Goal: Task Accomplishment & Management: Manage account settings

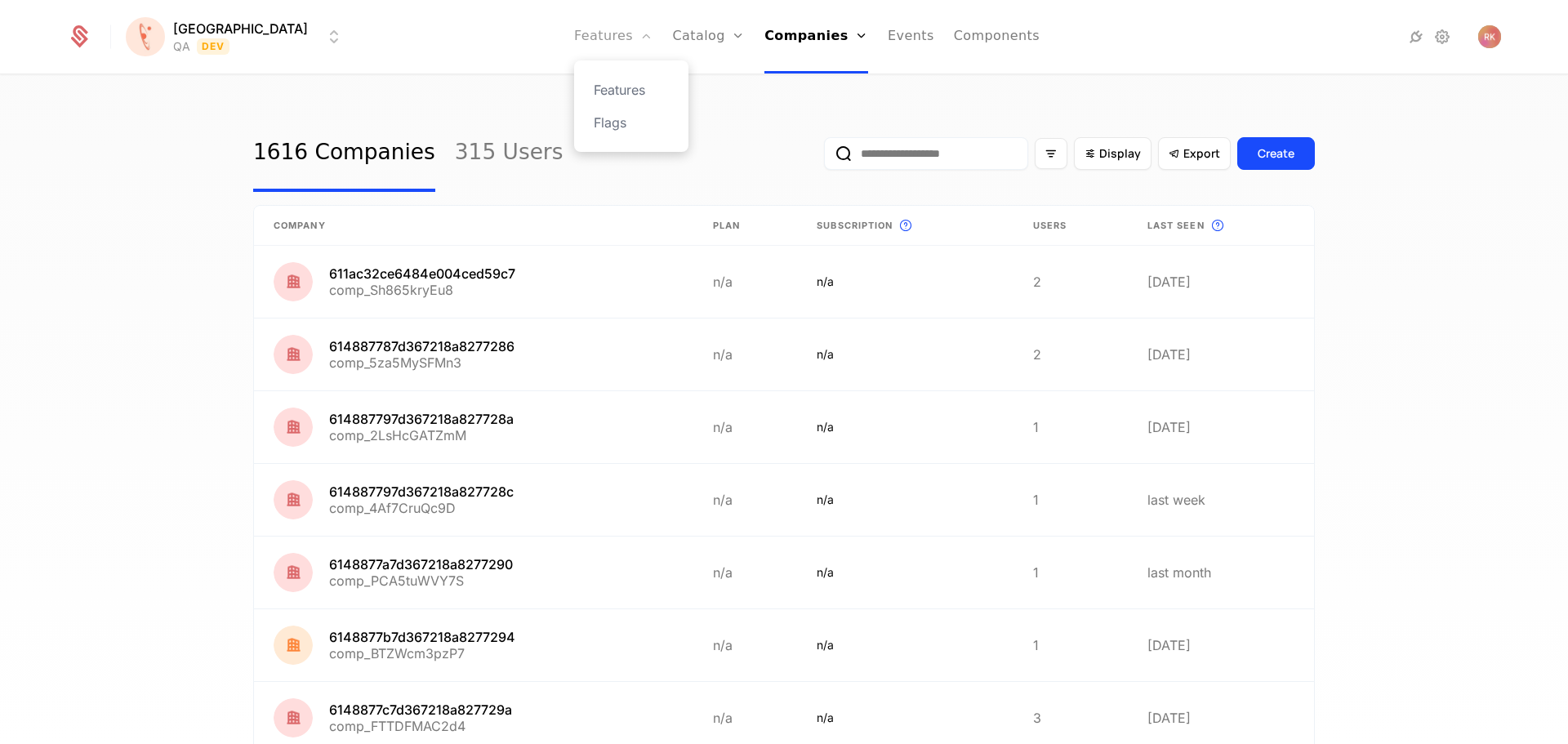
click at [576, 36] on link "Features" at bounding box center [613, 36] width 78 height 73
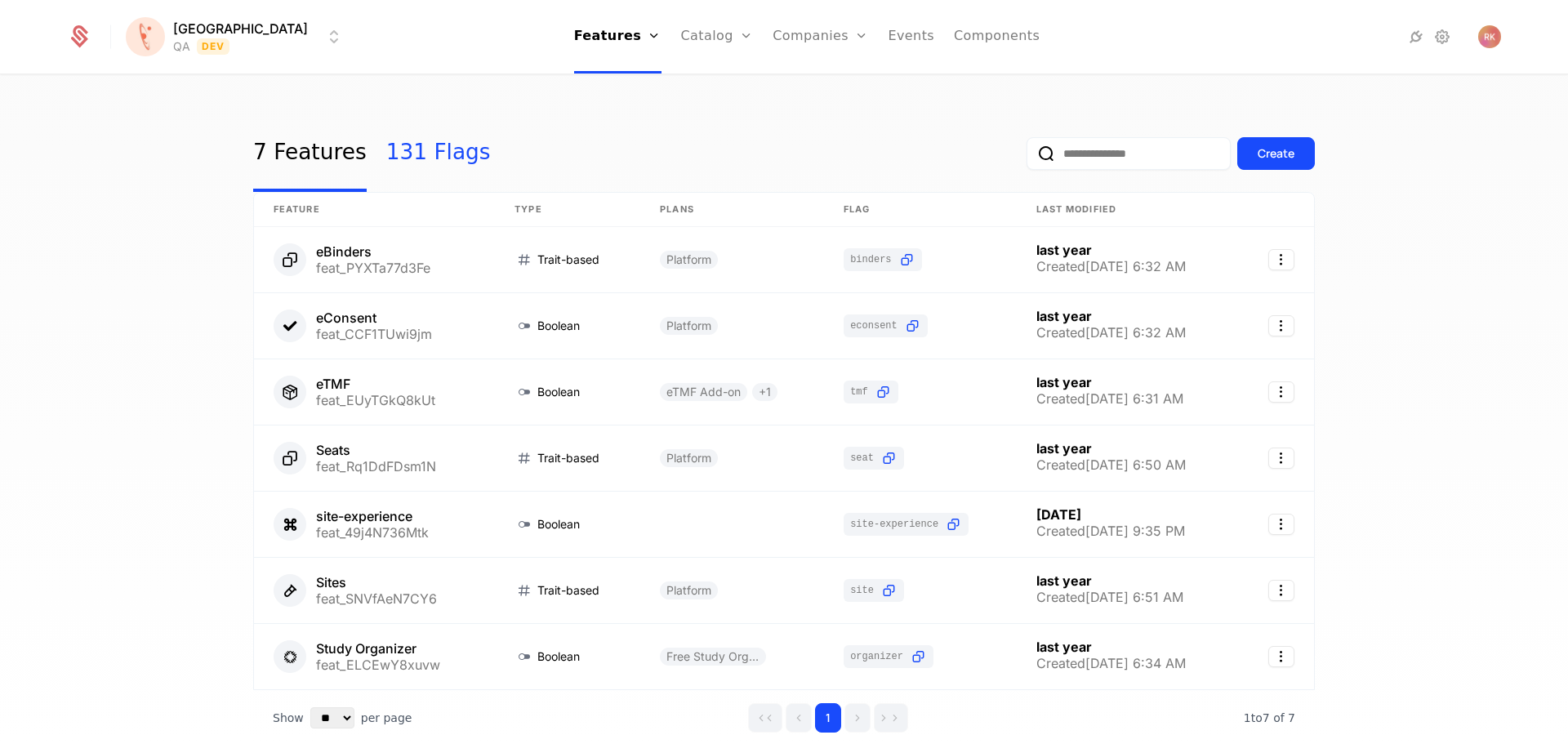
click at [408, 146] on link "131 Flags" at bounding box center [438, 153] width 105 height 77
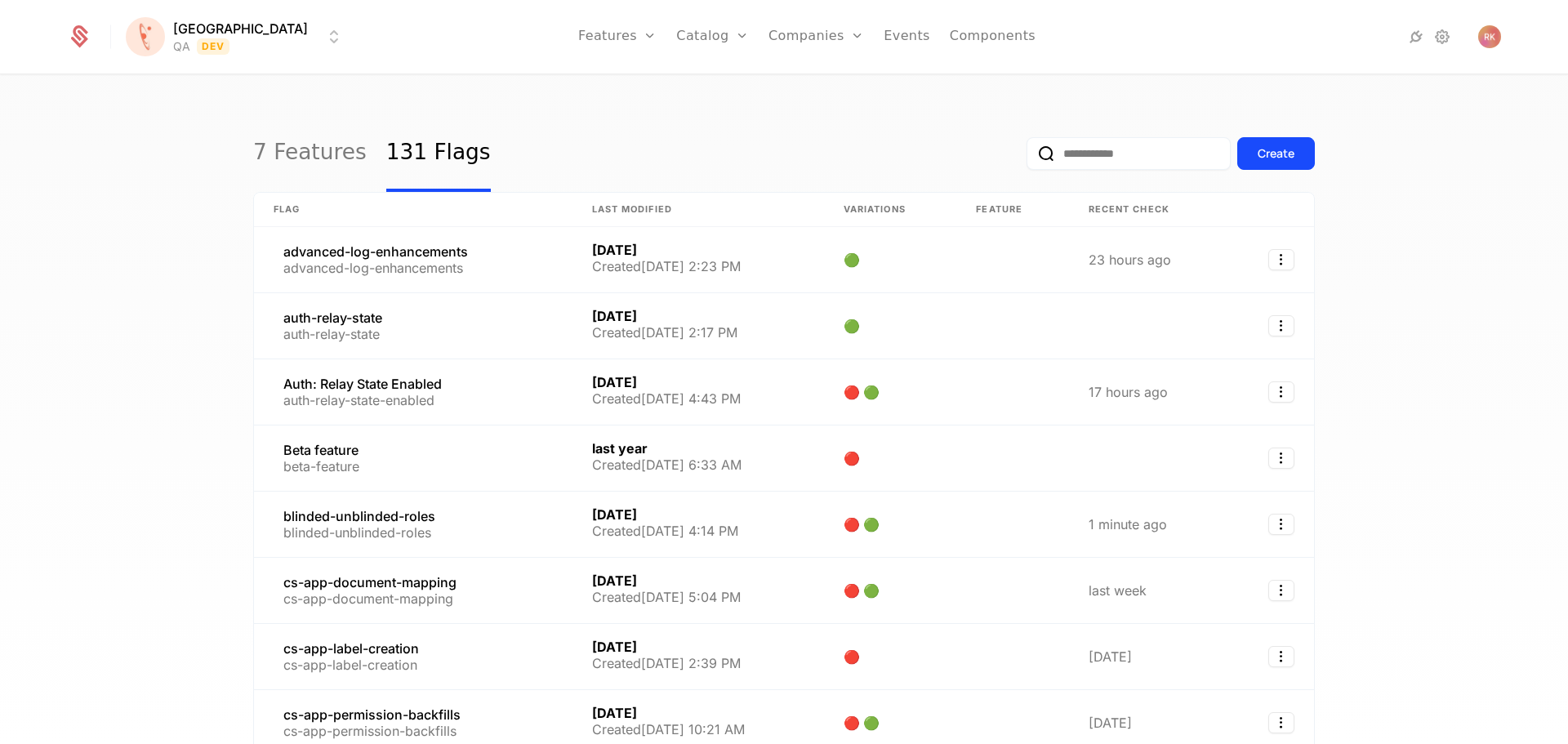
click at [1107, 164] on input "email" at bounding box center [1129, 153] width 204 height 33
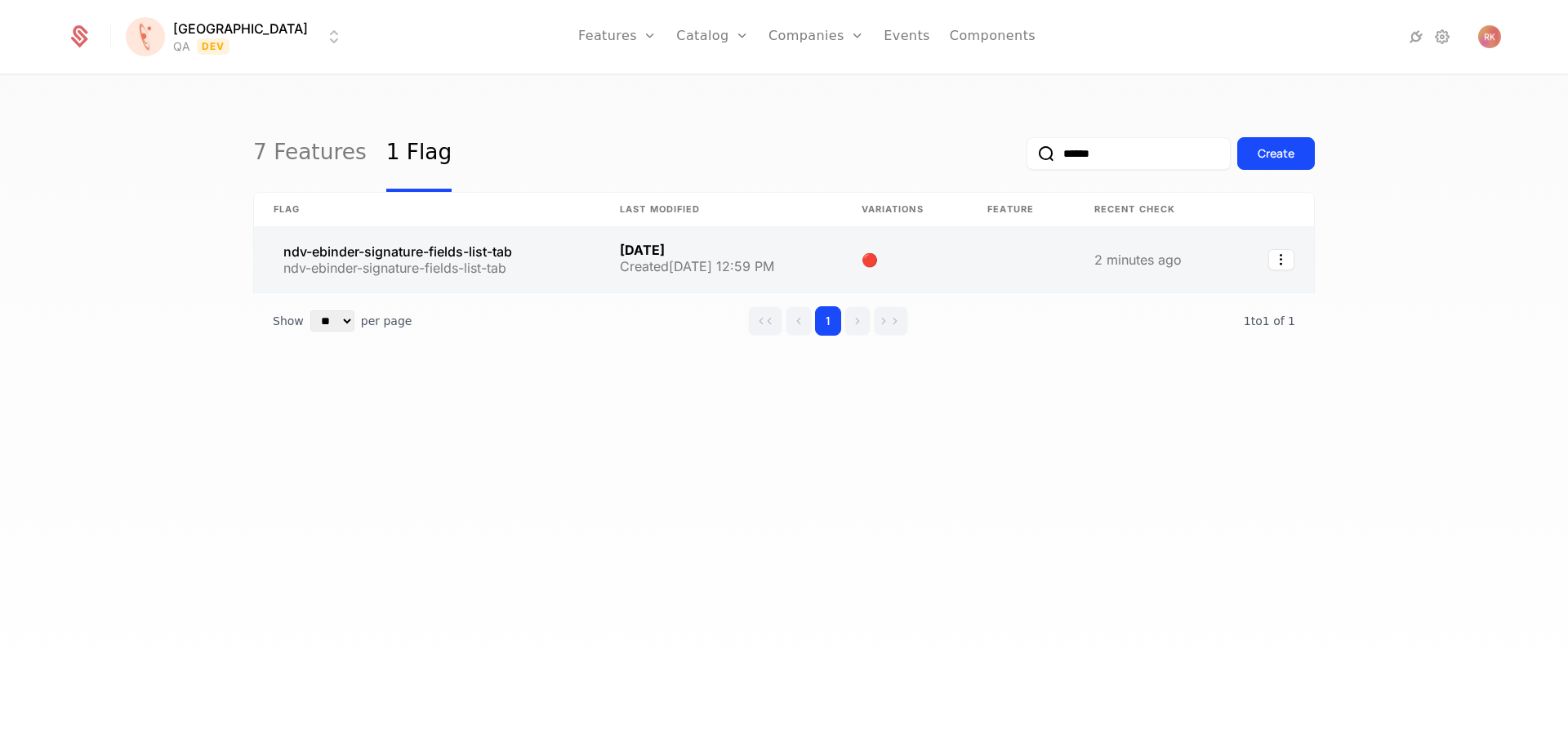
type input "******"
click at [479, 262] on link at bounding box center [426, 260] width 346 height 65
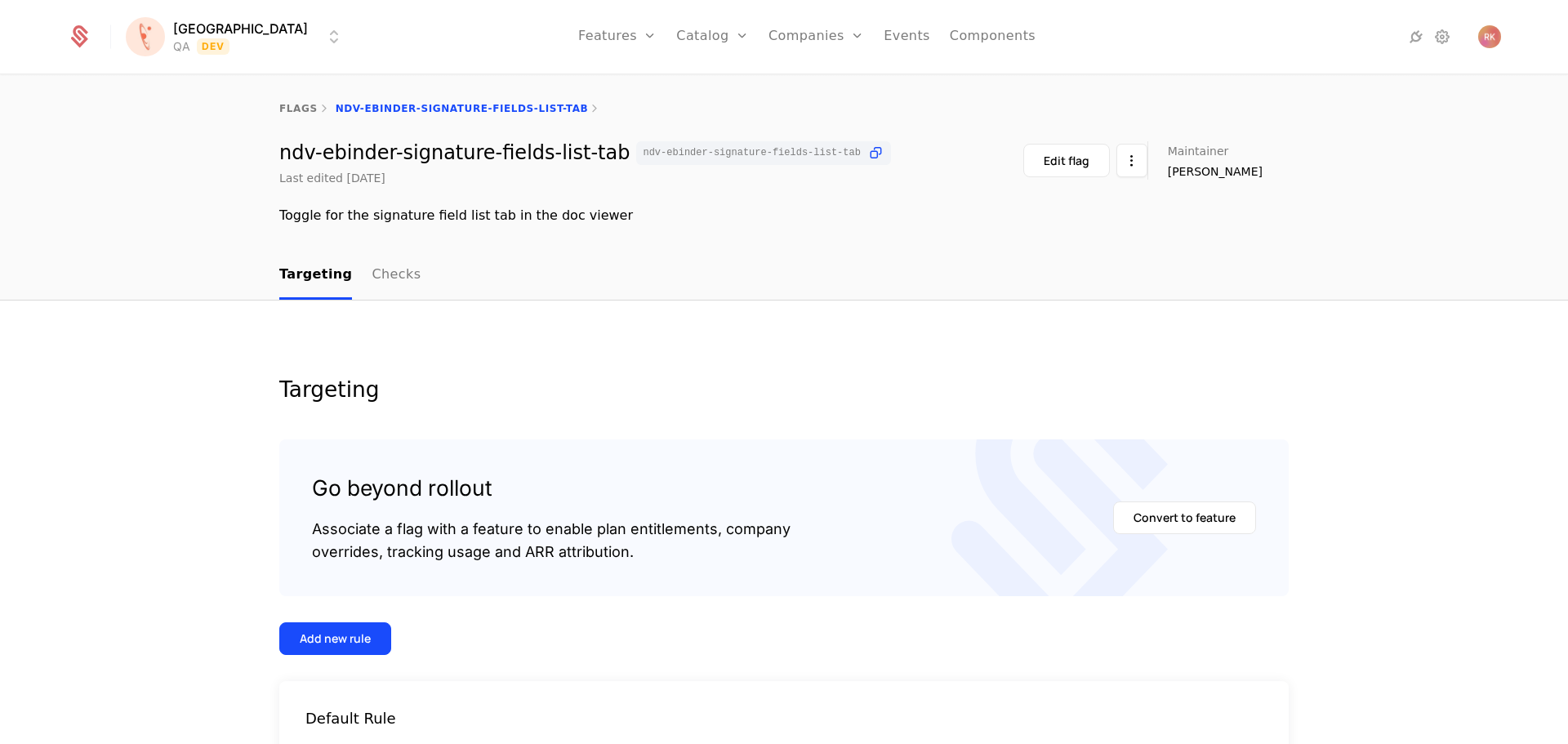
click at [239, 39] on html "[PERSON_NAME] QA Dev Features Features Flags Catalog Plans Add Ons Credits Conf…" at bounding box center [784, 372] width 1568 height 744
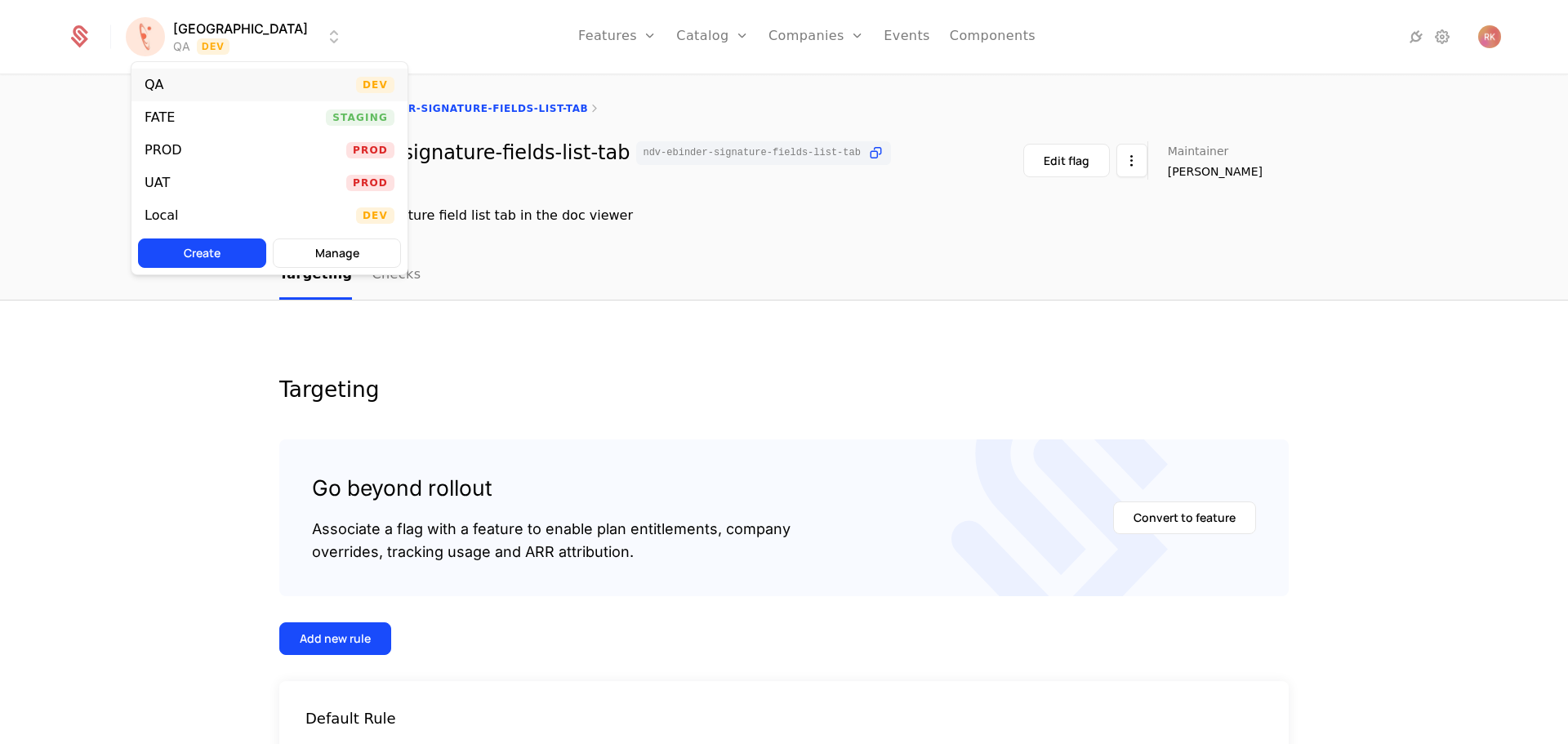
click at [180, 89] on div "QA Dev" at bounding box center [269, 85] width 276 height 33
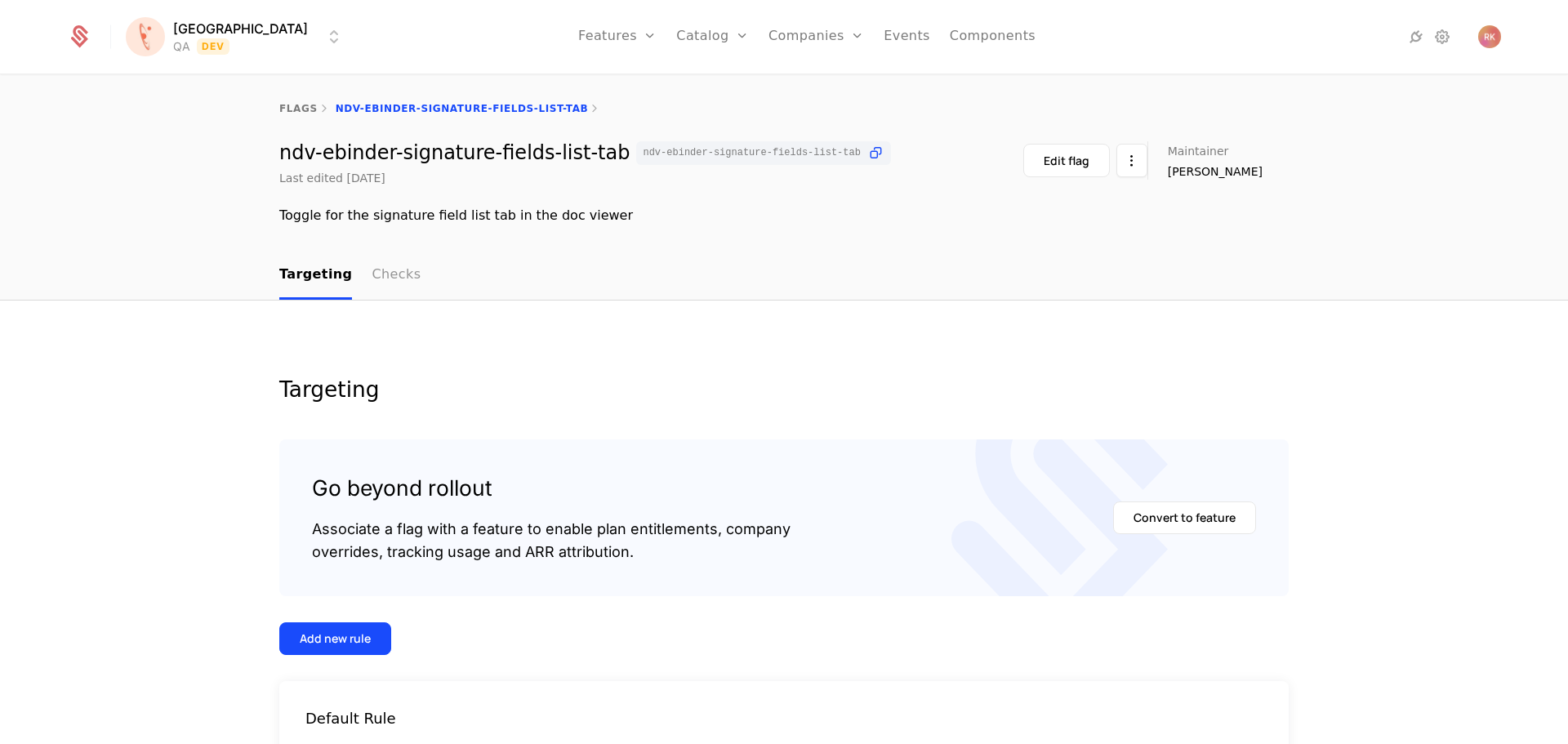
click at [372, 267] on link "Checks" at bounding box center [396, 276] width 49 height 48
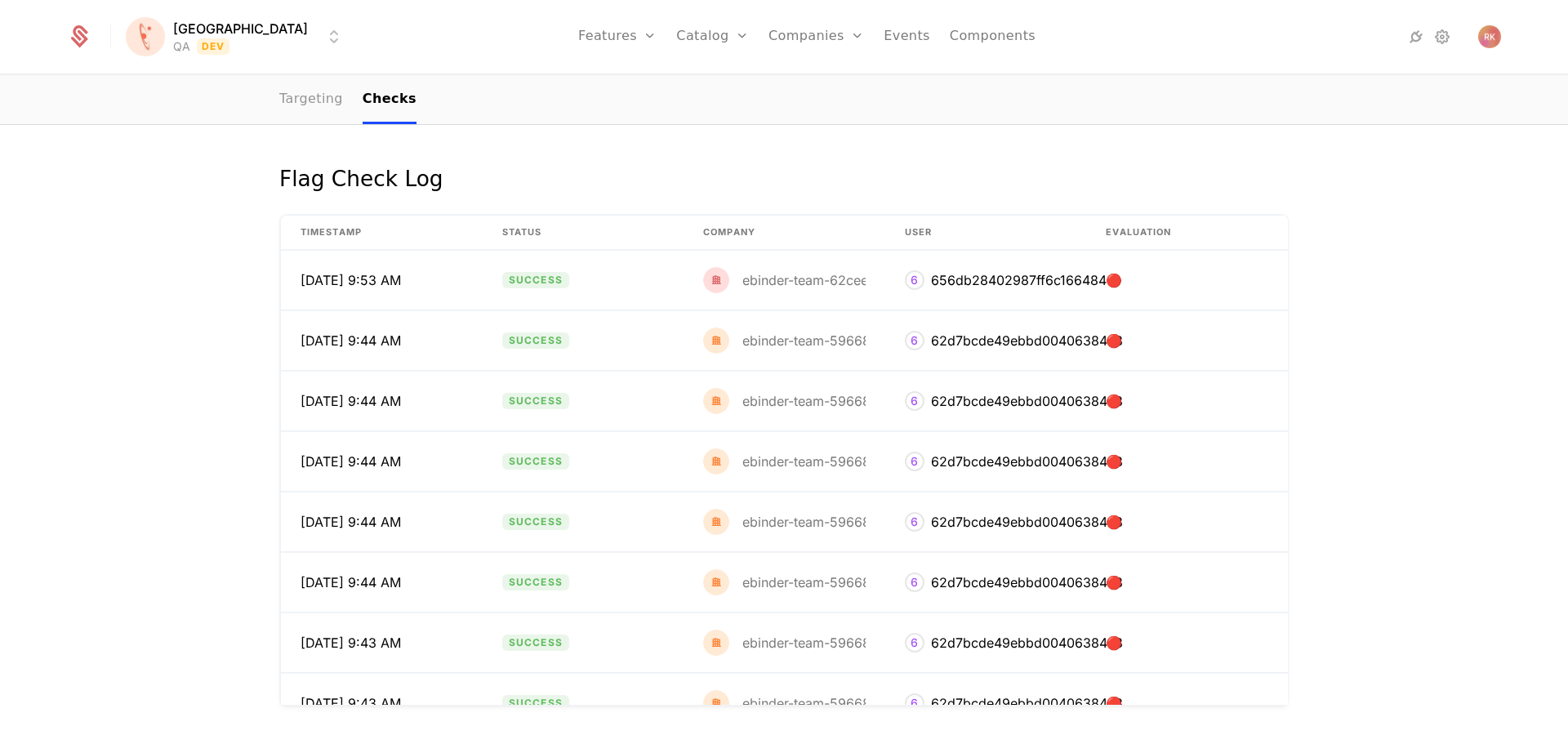
click at [318, 92] on link "Targeting" at bounding box center [311, 99] width 63 height 48
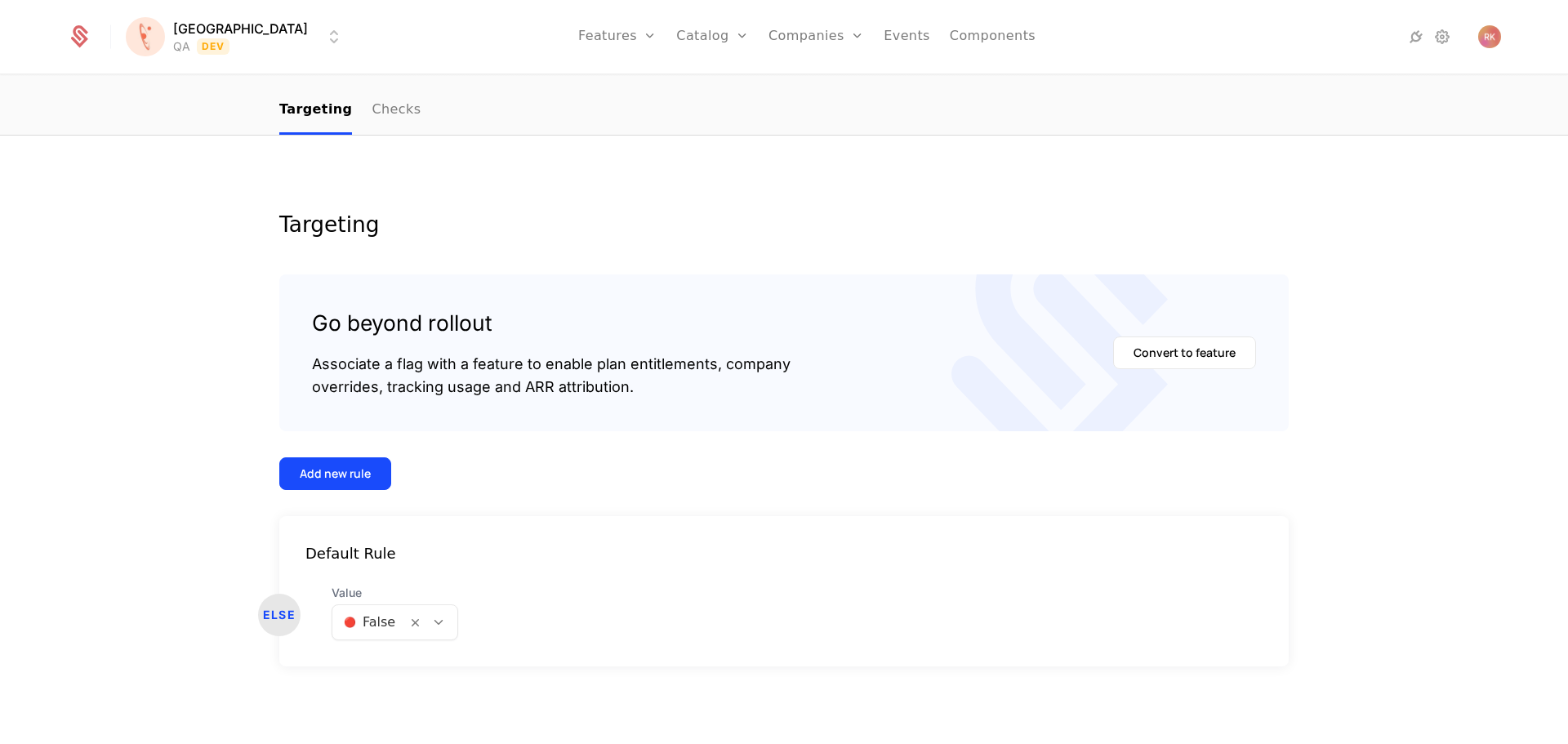
scroll to position [165, 0]
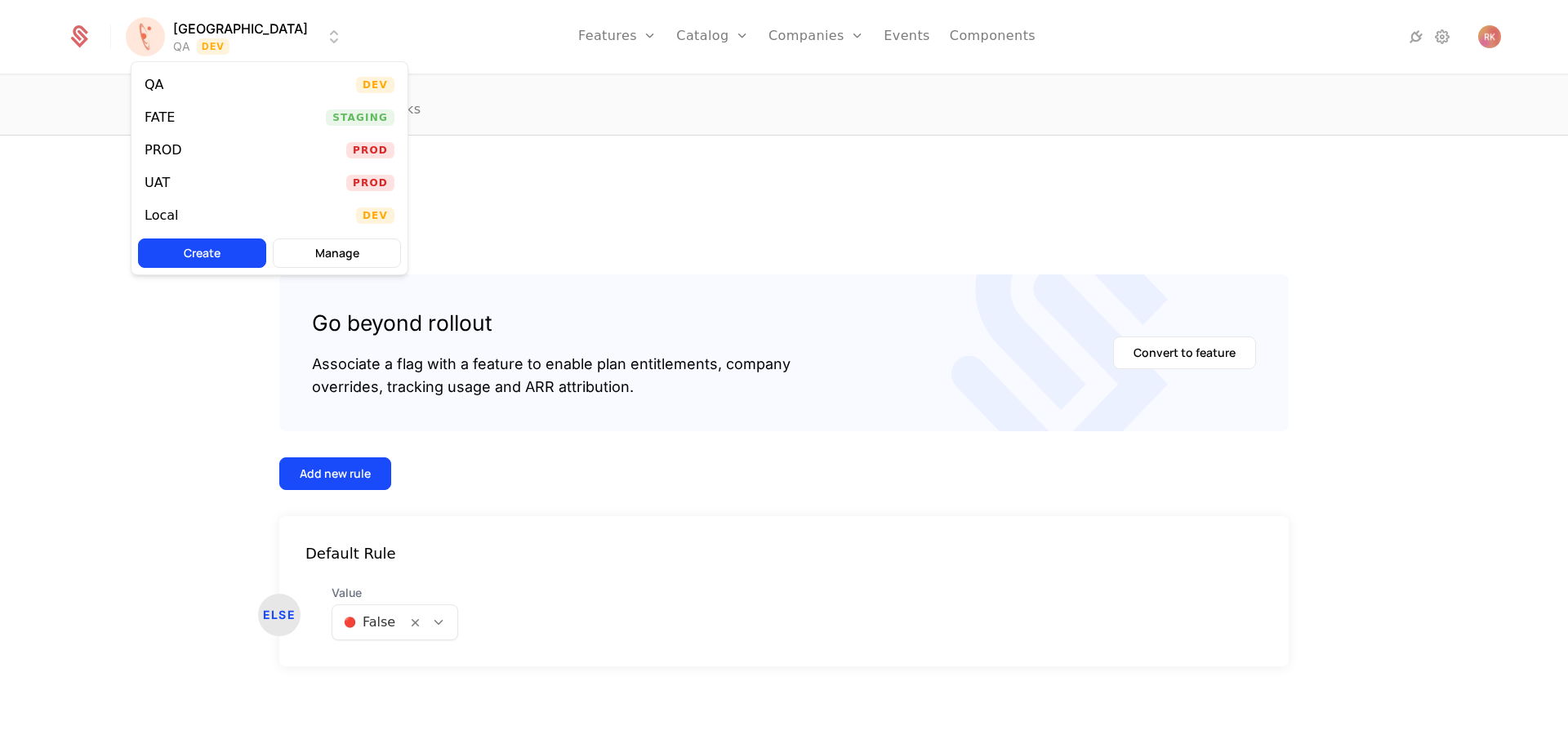
click at [208, 40] on html "[PERSON_NAME] QA Dev Features Features Flags Catalog Plans Add Ons Credits Conf…" at bounding box center [784, 372] width 1568 height 744
click at [644, 148] on html "[PERSON_NAME] QA Dev Features Features Flags Catalog Plans Add Ons Credits Conf…" at bounding box center [784, 372] width 1568 height 744
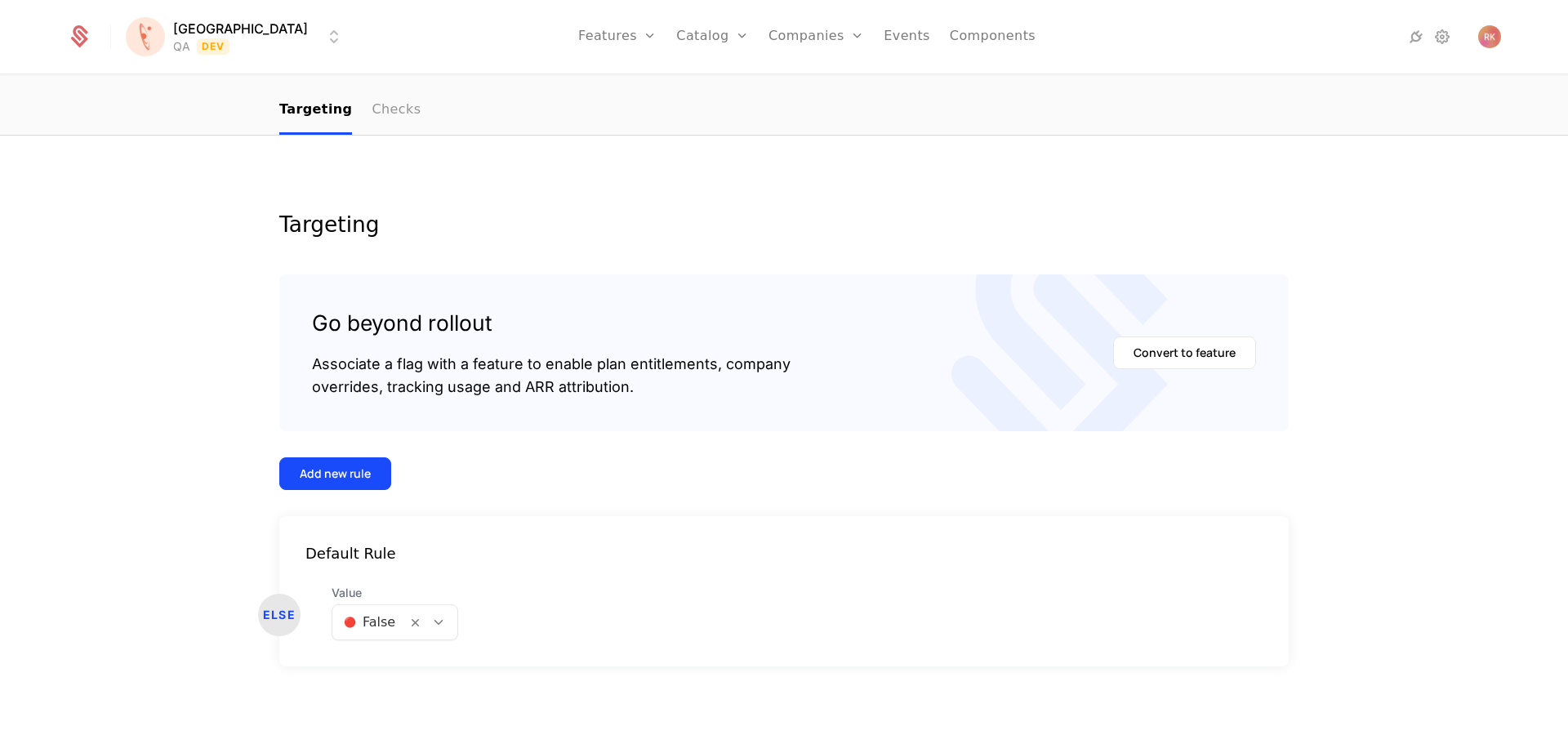
click at [372, 107] on link "Checks" at bounding box center [396, 110] width 49 height 48
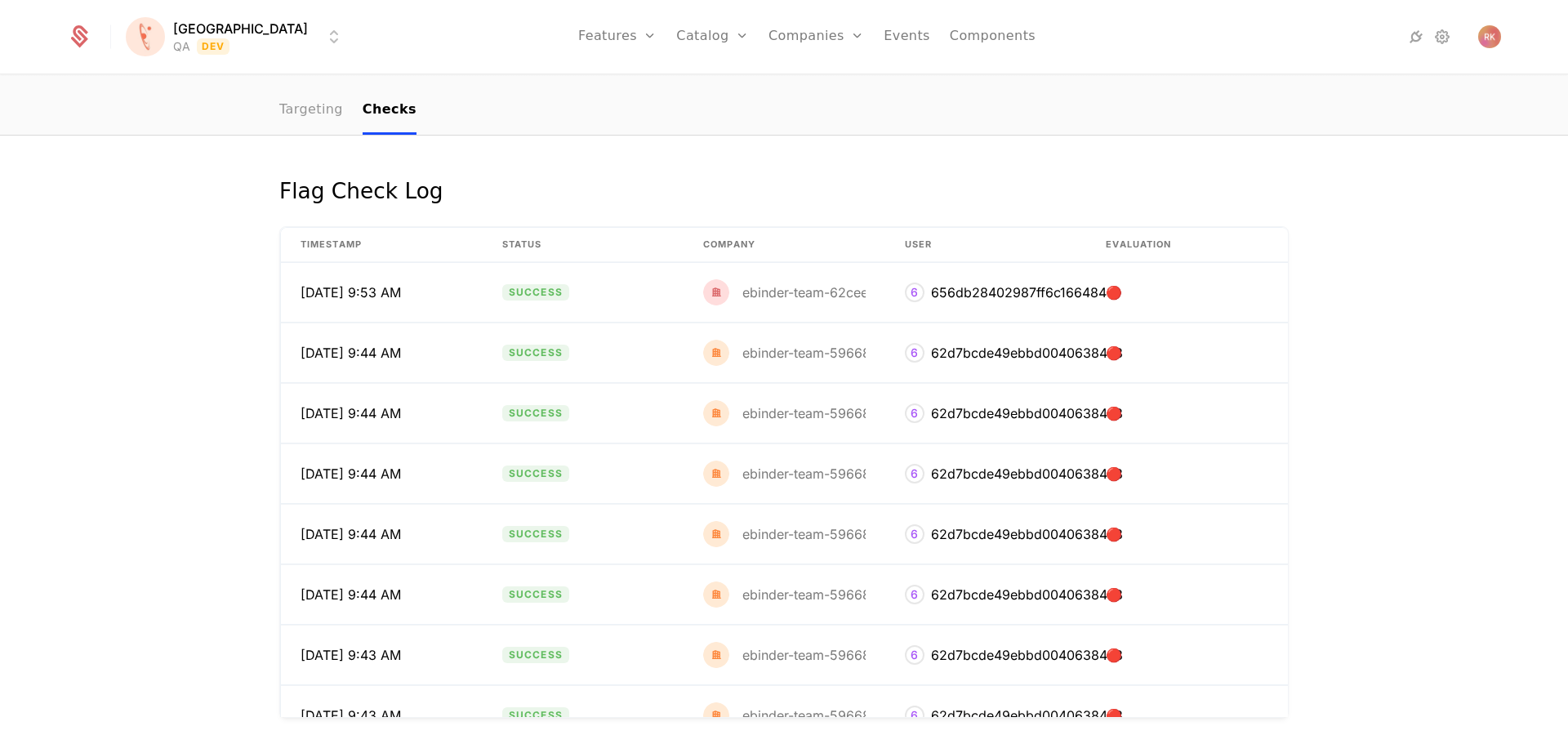
click at [295, 115] on link "Targeting" at bounding box center [311, 110] width 63 height 48
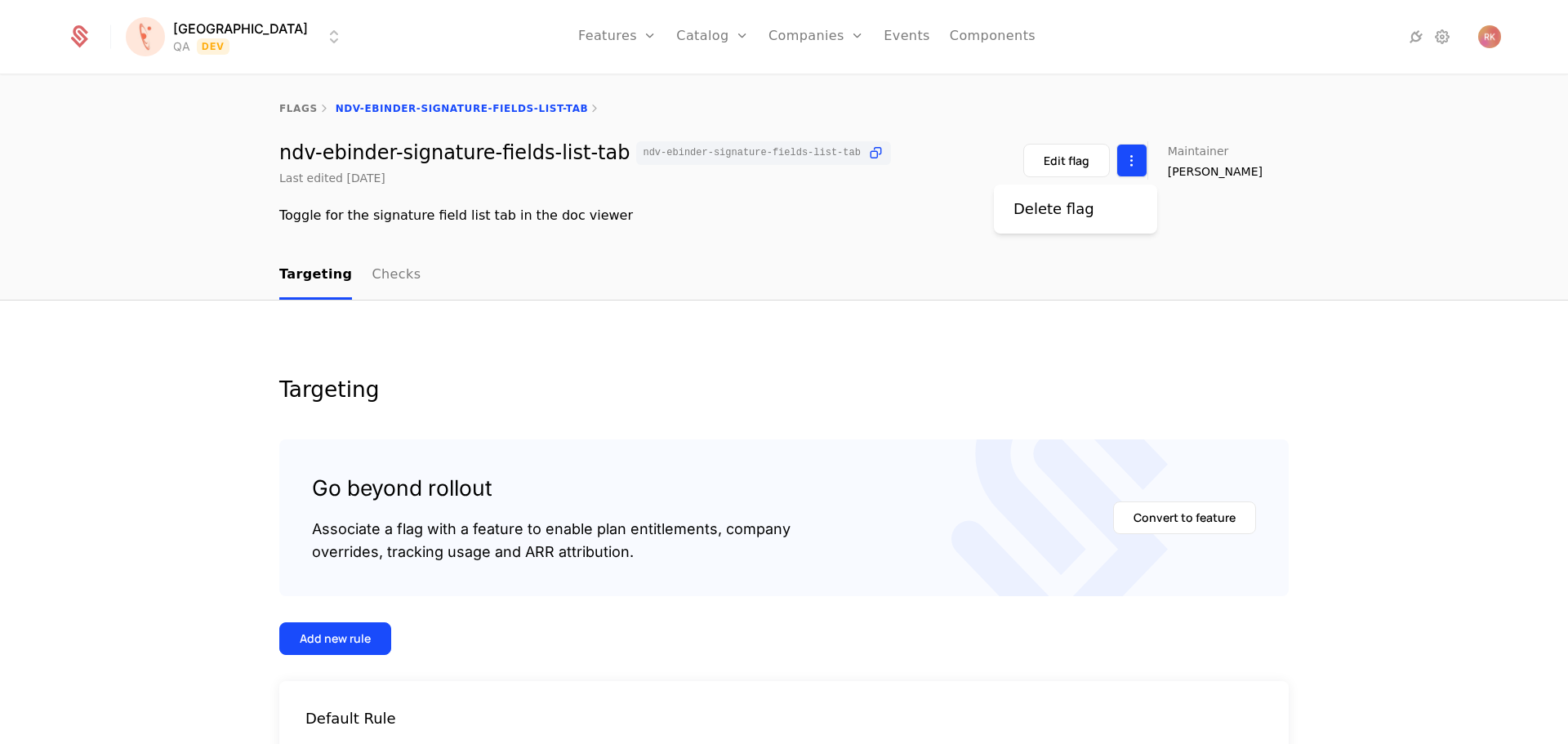
click at [1145, 166] on html "[PERSON_NAME] QA Dev Features Features Flags Catalog Plans Add Ons Credits Conf…" at bounding box center [784, 372] width 1568 height 744
click at [1117, 358] on html "[PERSON_NAME] QA Dev Features Features Flags Catalog Plans Add Ons Credits Conf…" at bounding box center [784, 372] width 1568 height 744
drag, startPoint x: 375, startPoint y: 220, endPoint x: 597, endPoint y: 210, distance: 222.2
click at [574, 210] on div "Toggle for the signature field list tab in the doc viewer" at bounding box center [784, 216] width 1010 height 19
click at [681, 229] on div "flags ndv-ebinder-signature-fields-list-tab ndv-ebinder-signature-fields-list-t…" at bounding box center [784, 163] width 1568 height 175
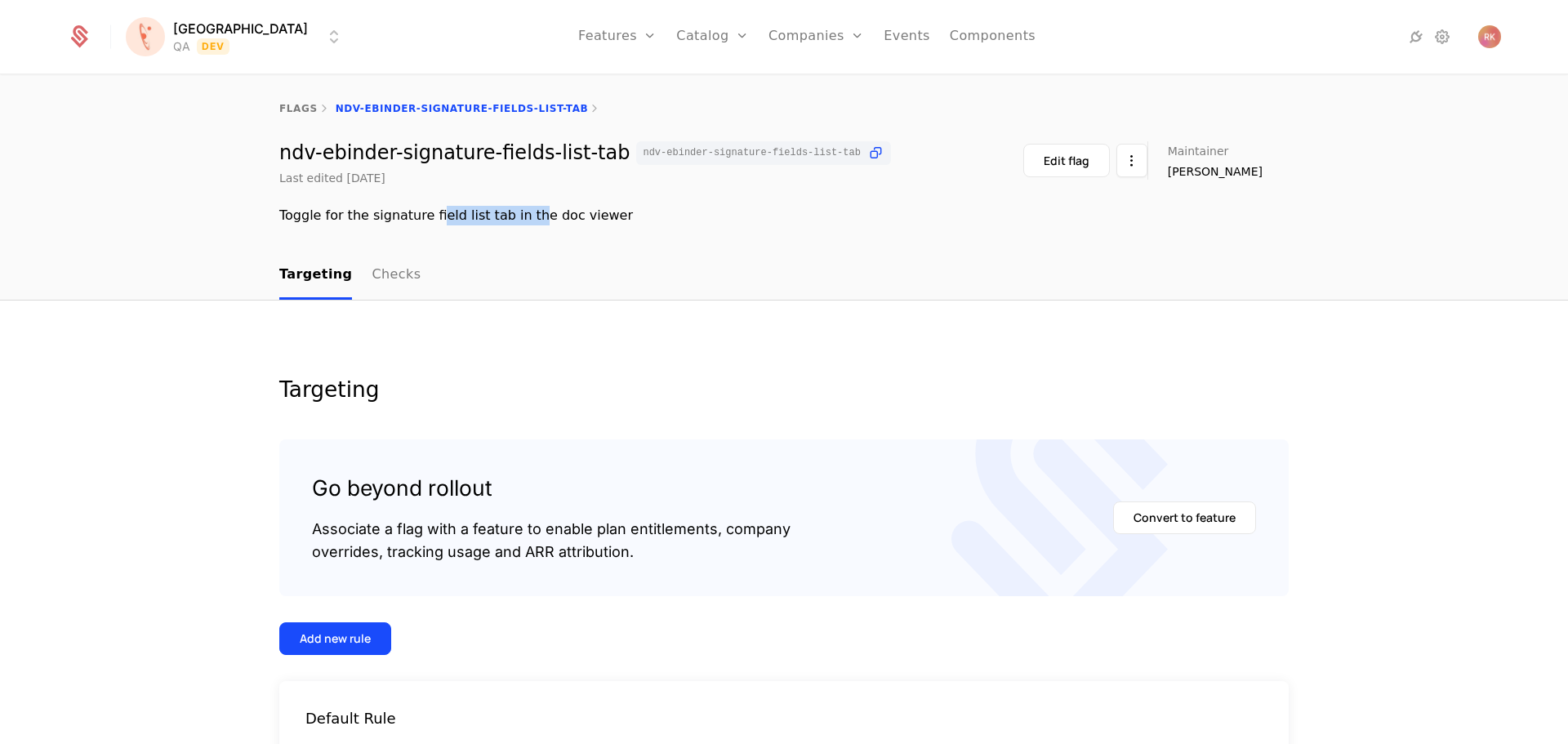
drag, startPoint x: 424, startPoint y: 213, endPoint x: 540, endPoint y: 217, distance: 116.1
click at [520, 216] on div "Toggle for the signature field list tab in the doc viewer" at bounding box center [784, 216] width 1010 height 19
click at [584, 217] on div "Toggle for the signature field list tab in the doc viewer" at bounding box center [784, 216] width 1010 height 19
click at [450, 228] on div "flags ndv-ebinder-signature-fields-list-tab ndv-ebinder-signature-fields-list-t…" at bounding box center [784, 163] width 1568 height 175
click at [215, 47] on html "[PERSON_NAME] QA Dev Features Features Flags Catalog Plans Add Ons Credits Conf…" at bounding box center [784, 372] width 1568 height 744
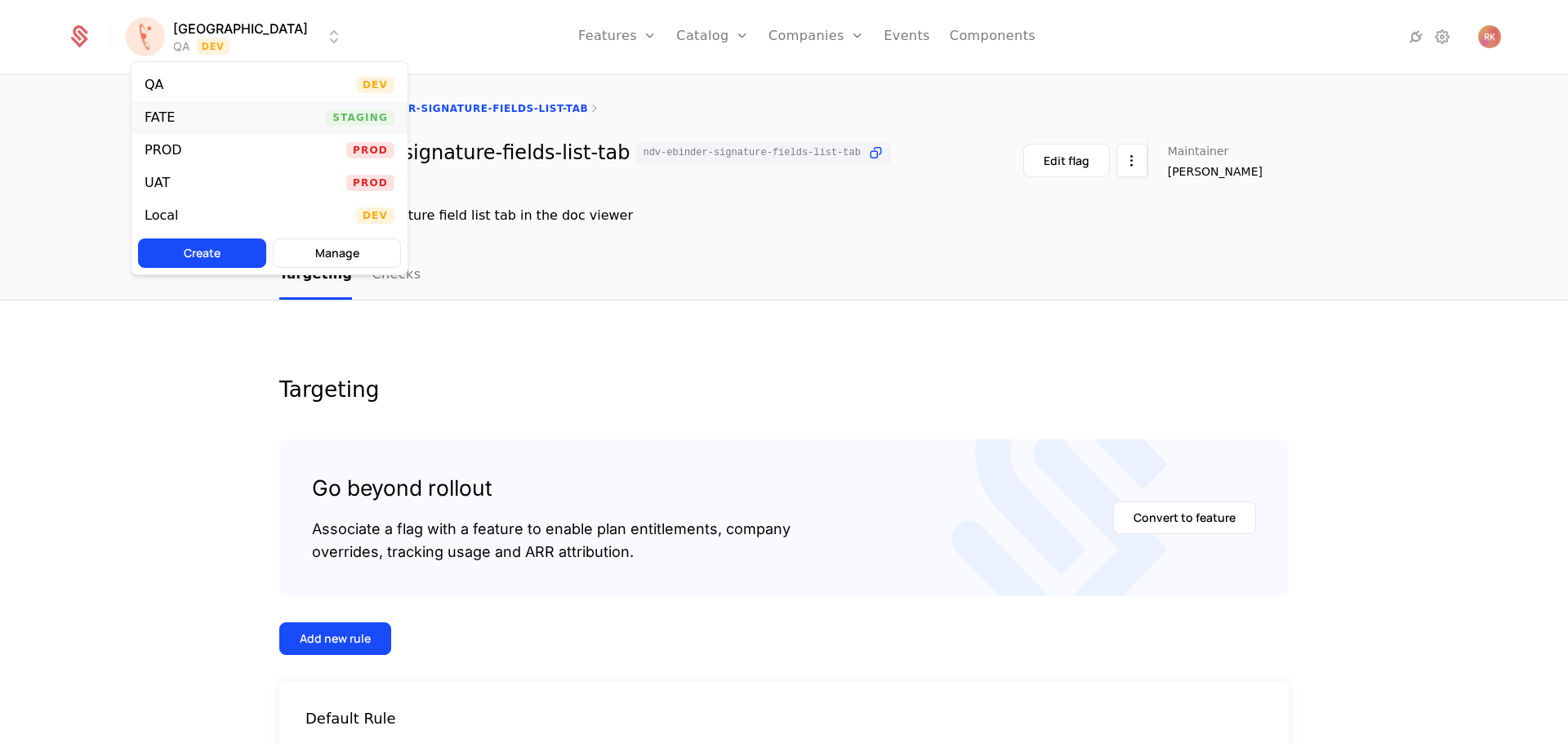
click at [186, 113] on div "FATE Staging" at bounding box center [269, 117] width 276 height 33
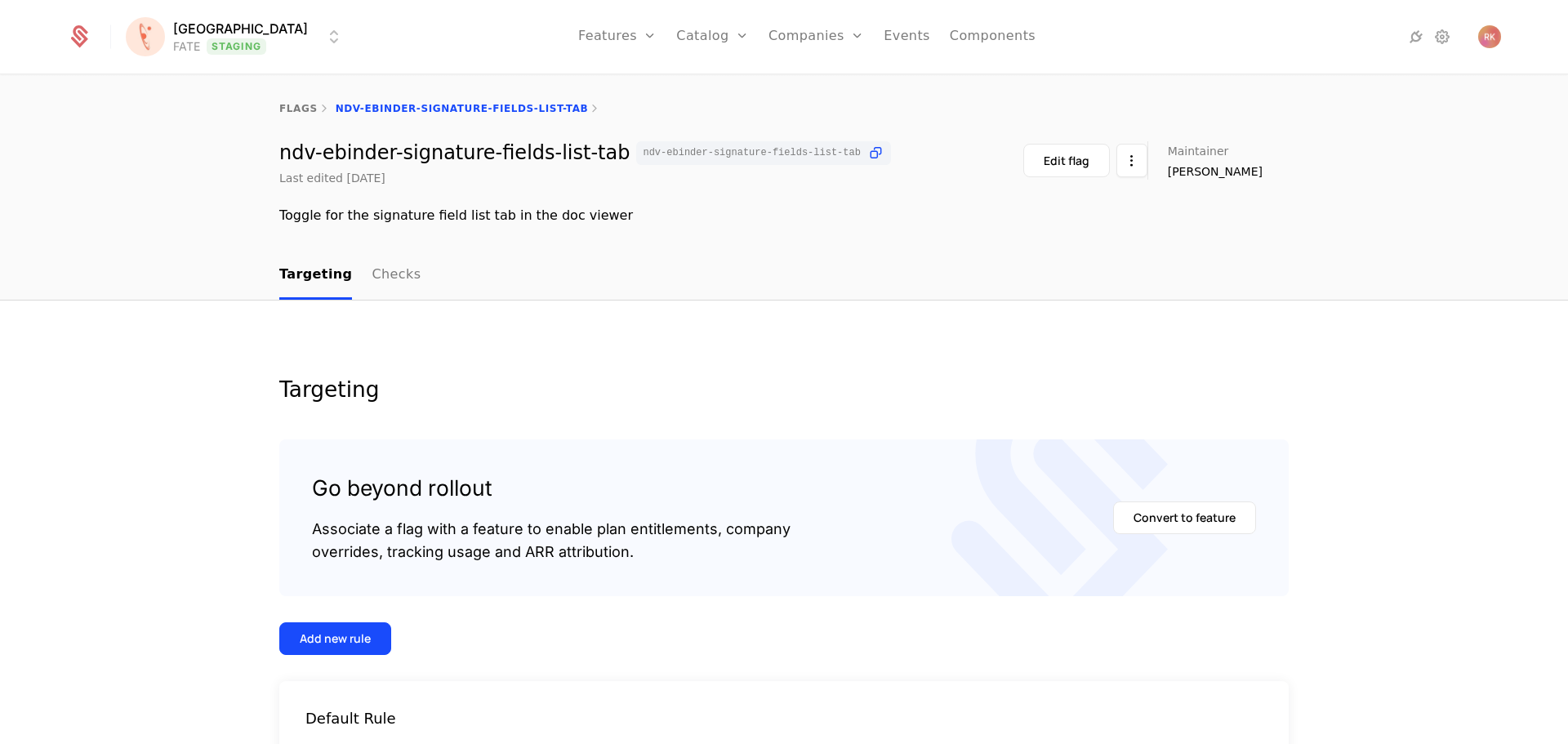
click at [231, 43] on html "[PERSON_NAME] FATE Staging Features Features Flags Catalog Plans Add Ons Credit…" at bounding box center [784, 372] width 1568 height 744
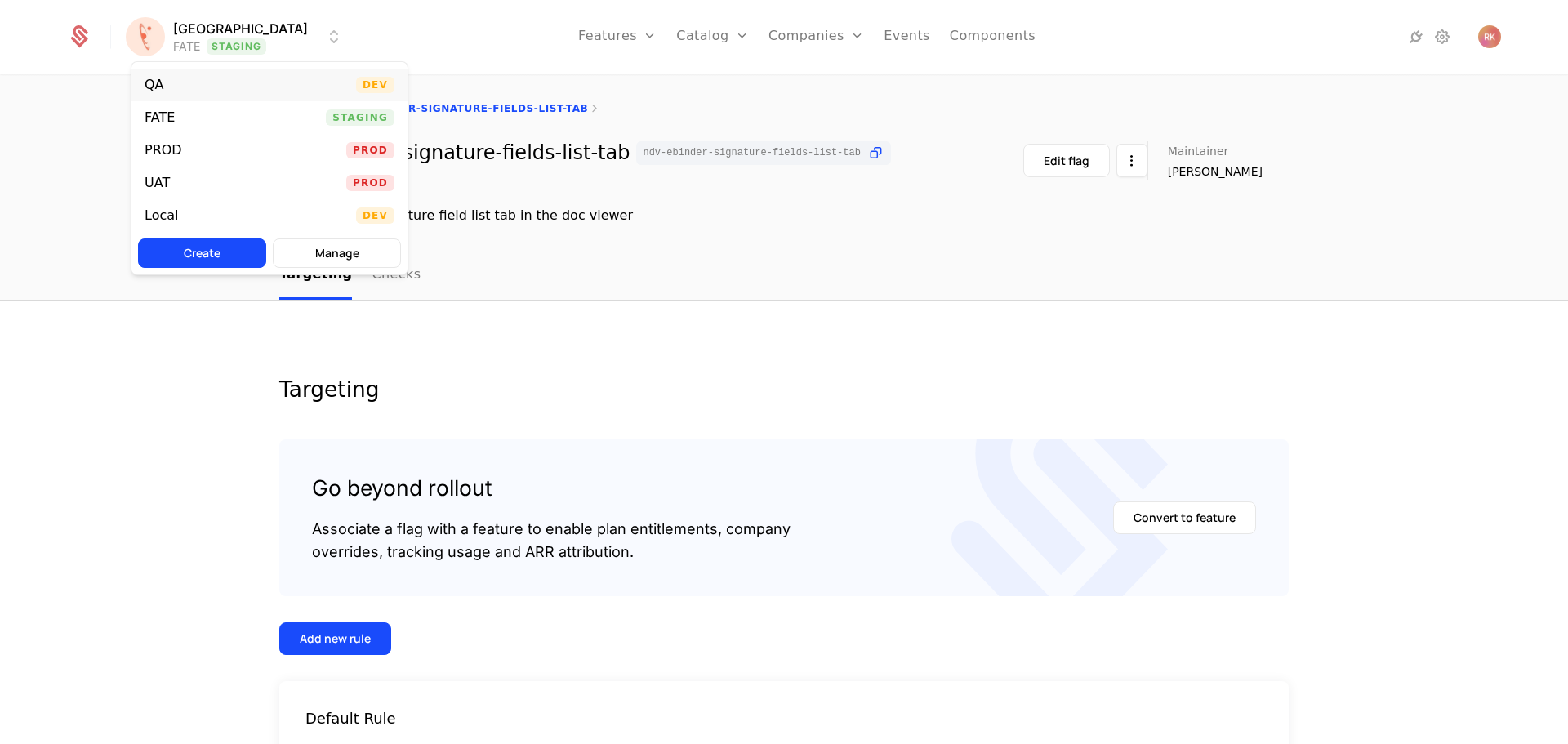
click at [188, 89] on div "QA Dev" at bounding box center [269, 85] width 276 height 33
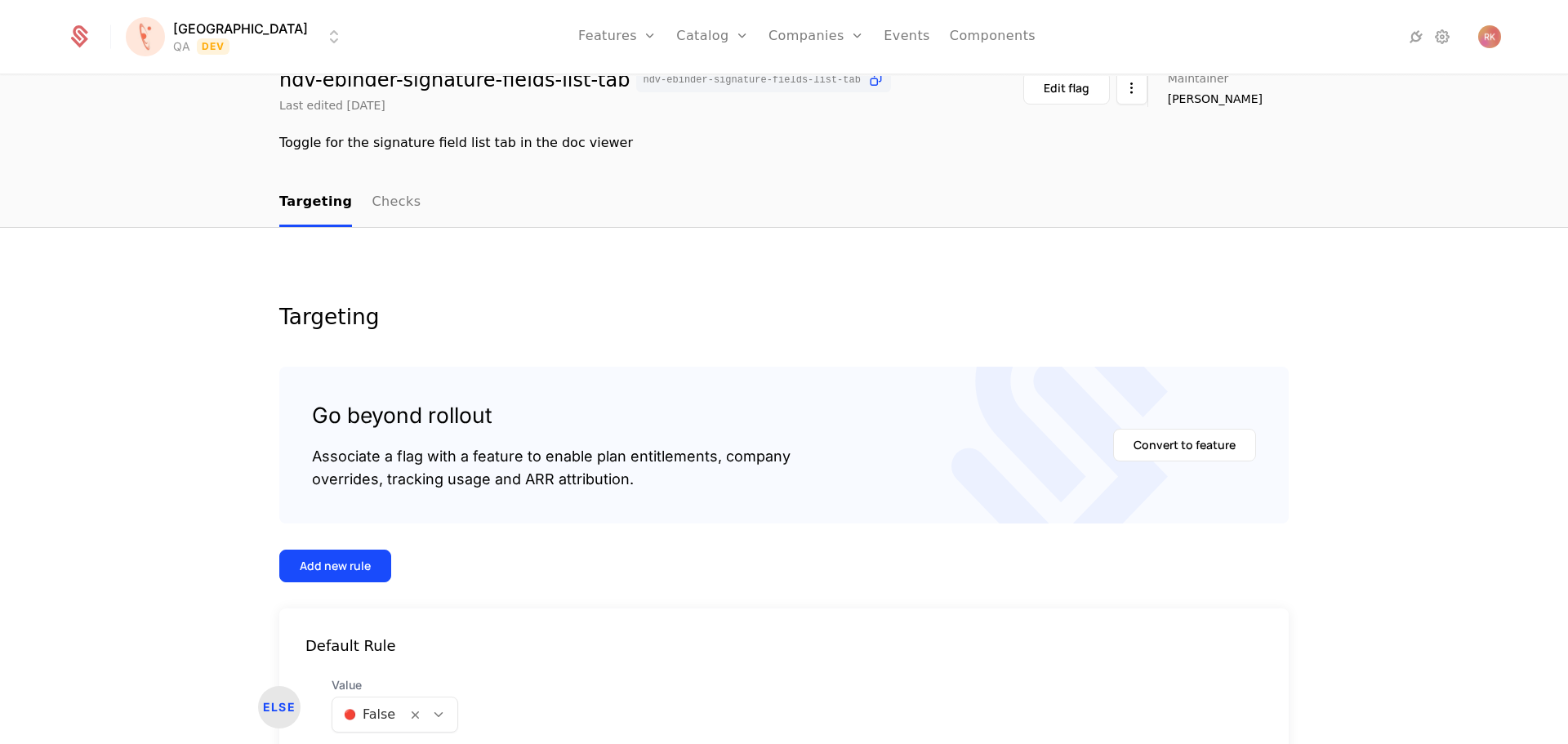
scroll to position [165, 0]
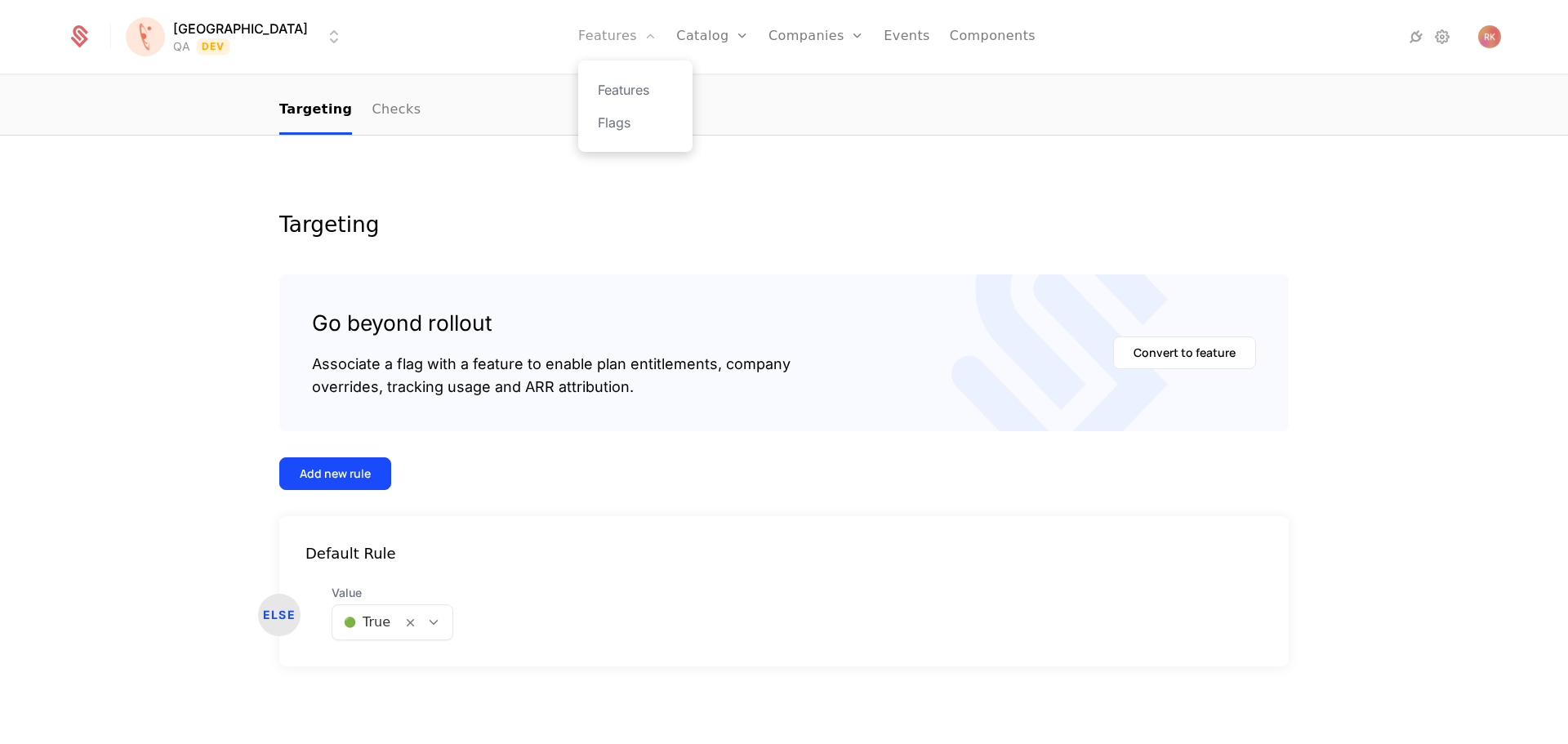
click at [578, 33] on link "Features" at bounding box center [617, 36] width 78 height 73
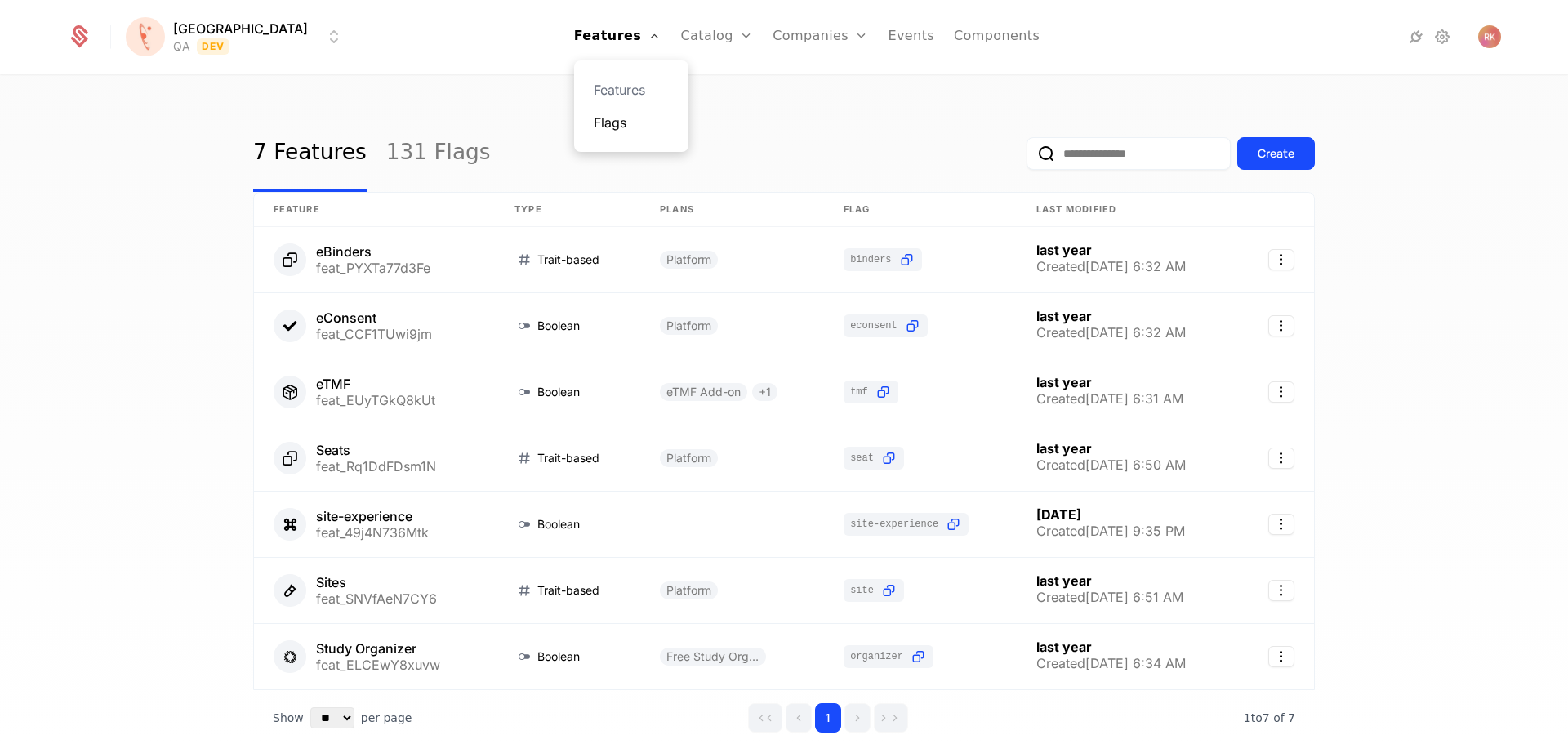
click at [599, 124] on link "Flags" at bounding box center [630, 122] width 75 height 19
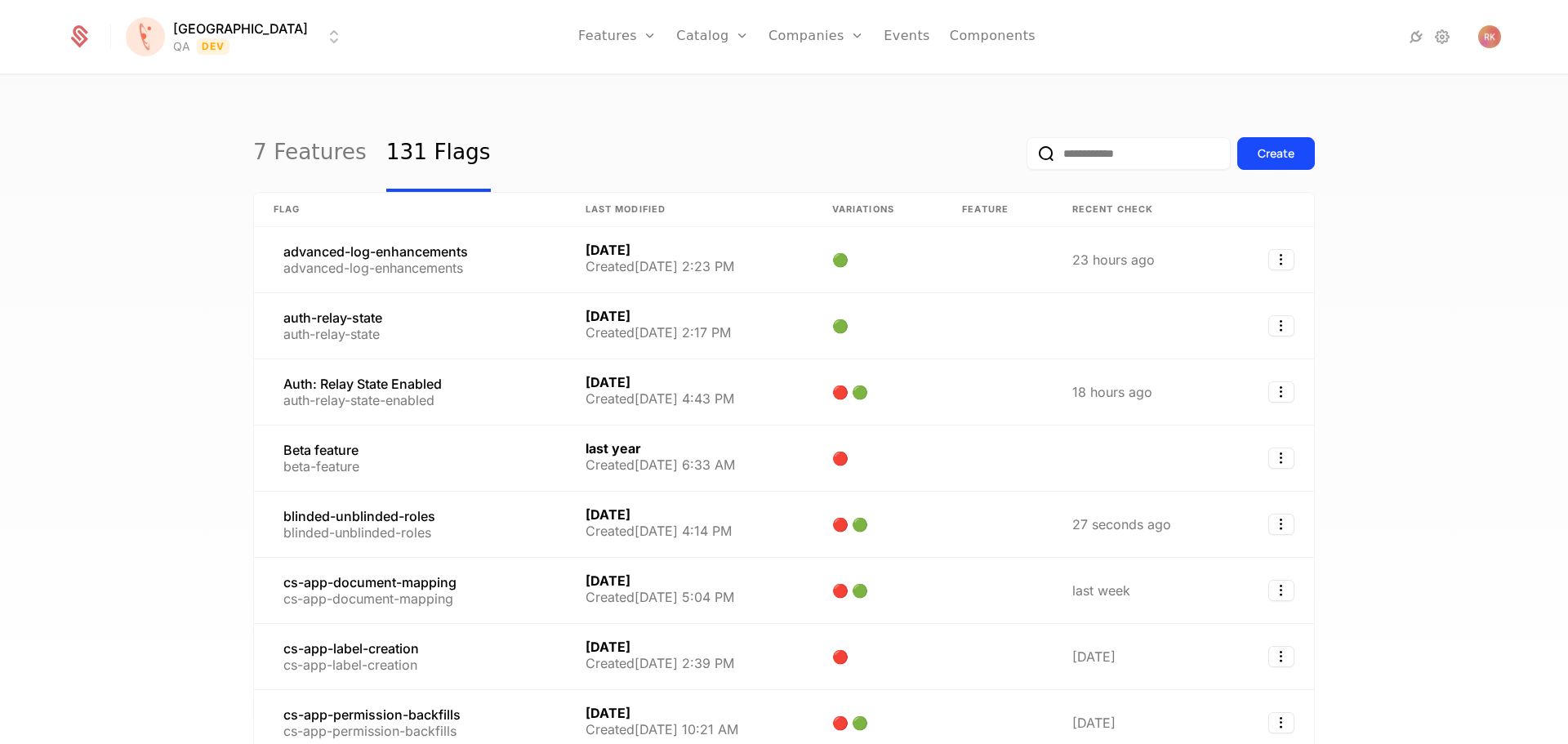
click at [1108, 163] on input "email" at bounding box center [1129, 153] width 204 height 33
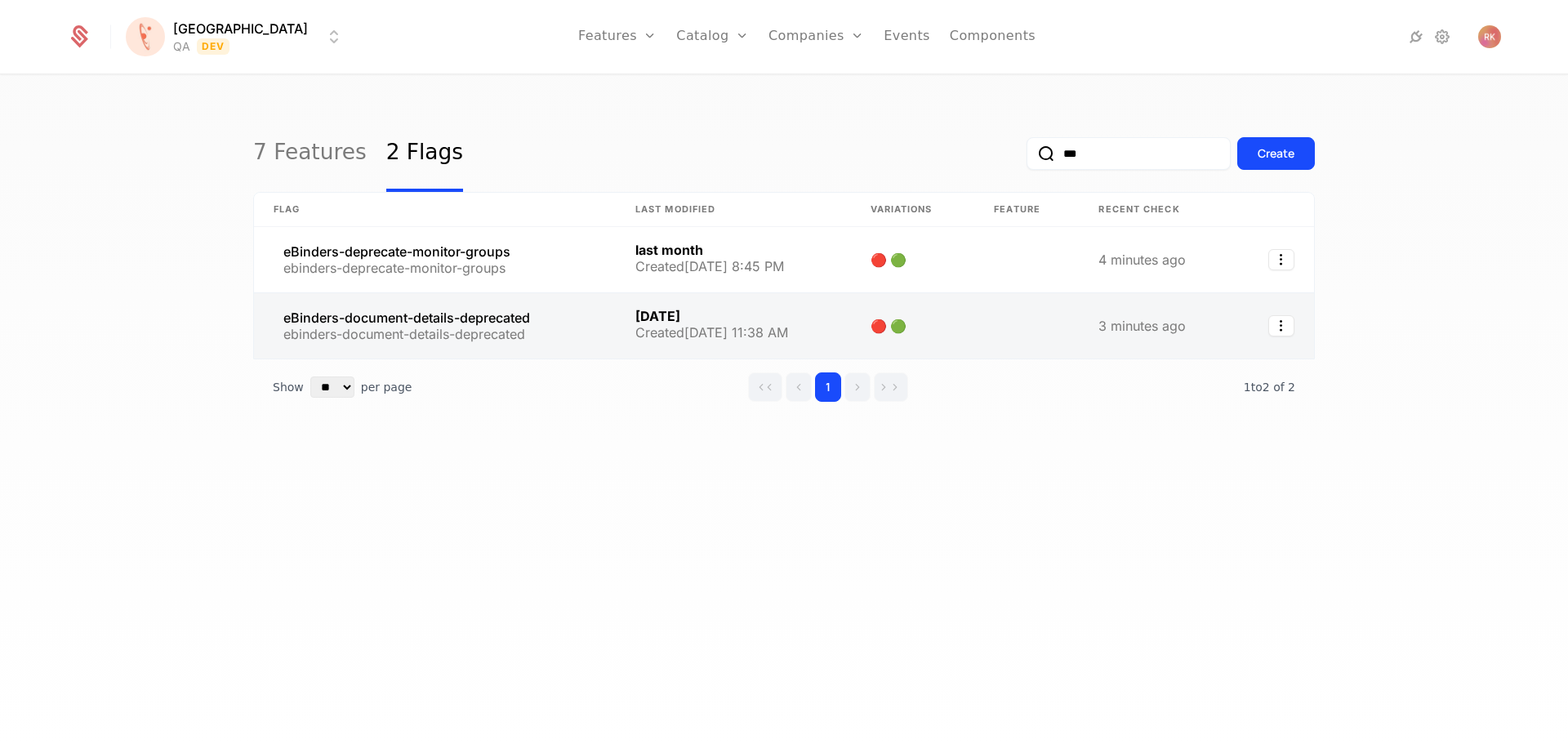
type input "***"
click at [531, 319] on link at bounding box center [434, 326] width 362 height 65
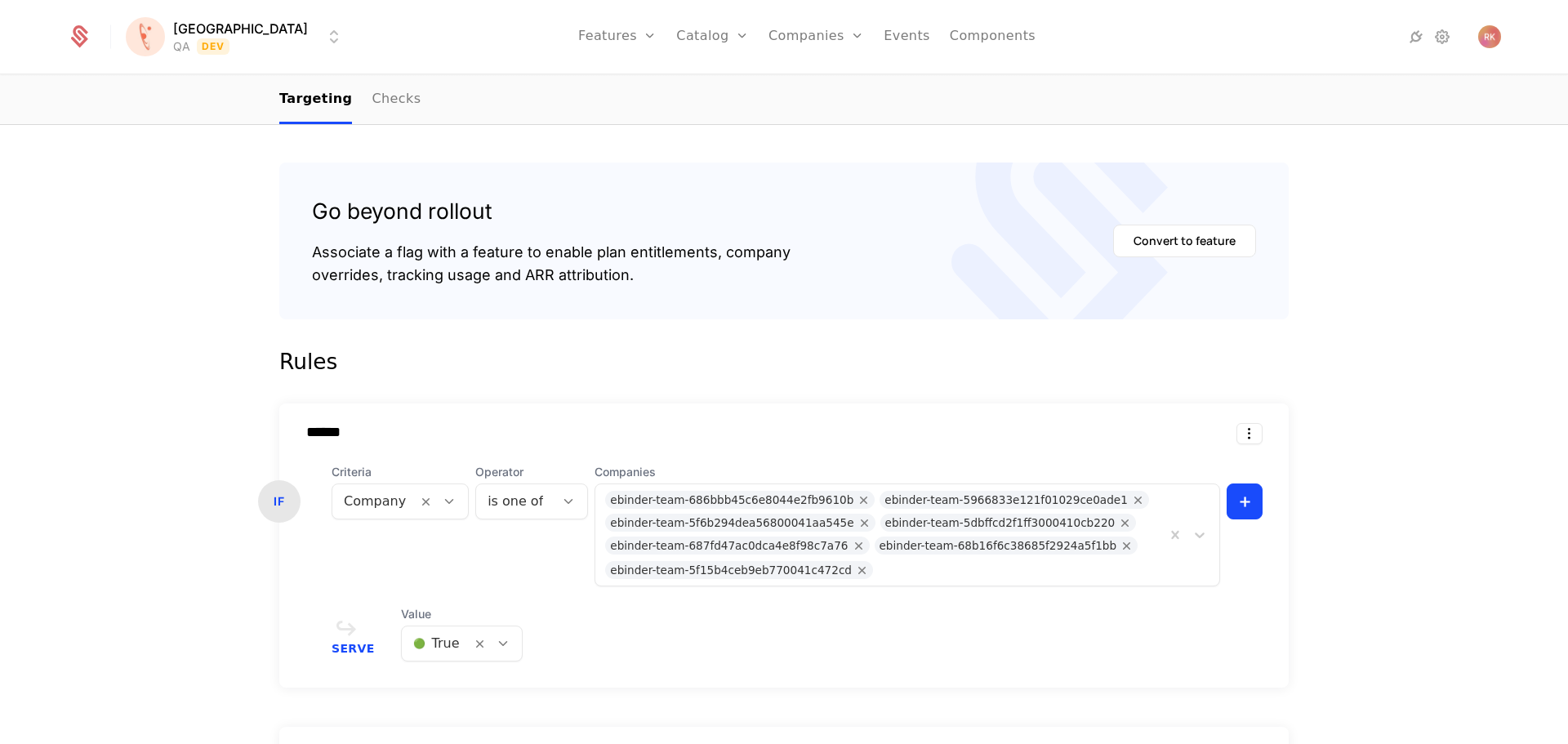
scroll to position [245, 0]
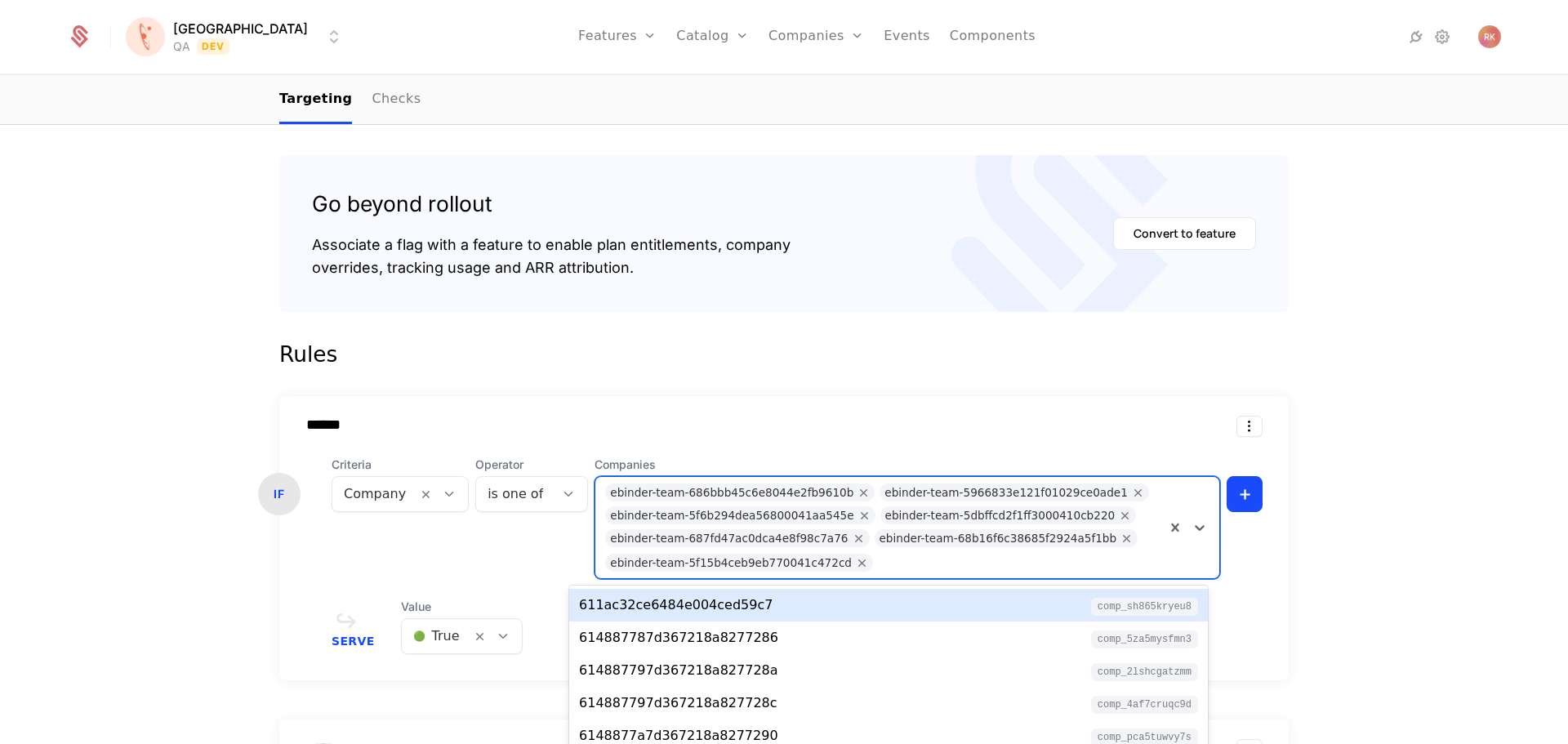
click at [910, 570] on div "****** IF Criteria Company Operator is one of Companies 10 results available. U…" at bounding box center [784, 538] width 1010 height 284
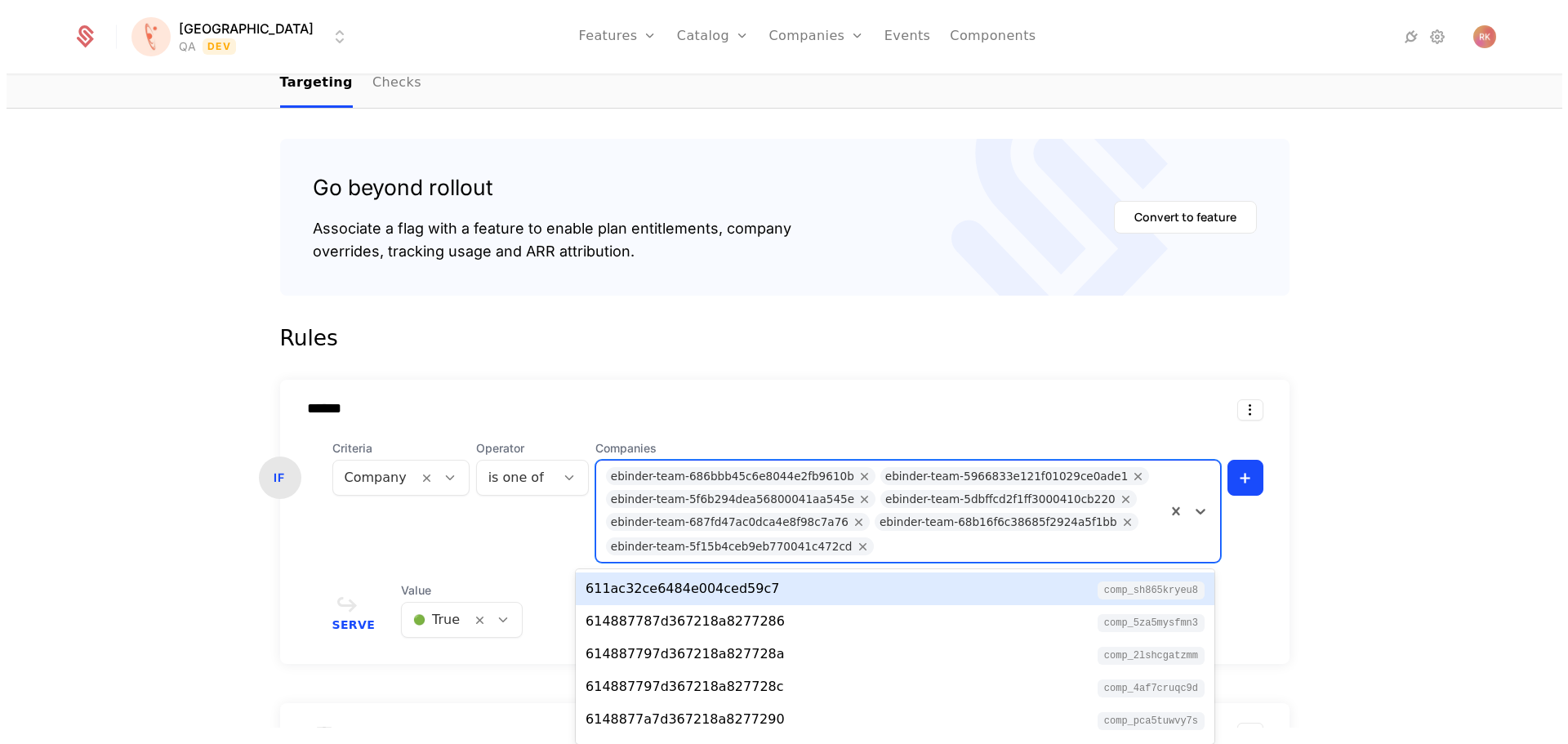
scroll to position [0, 0]
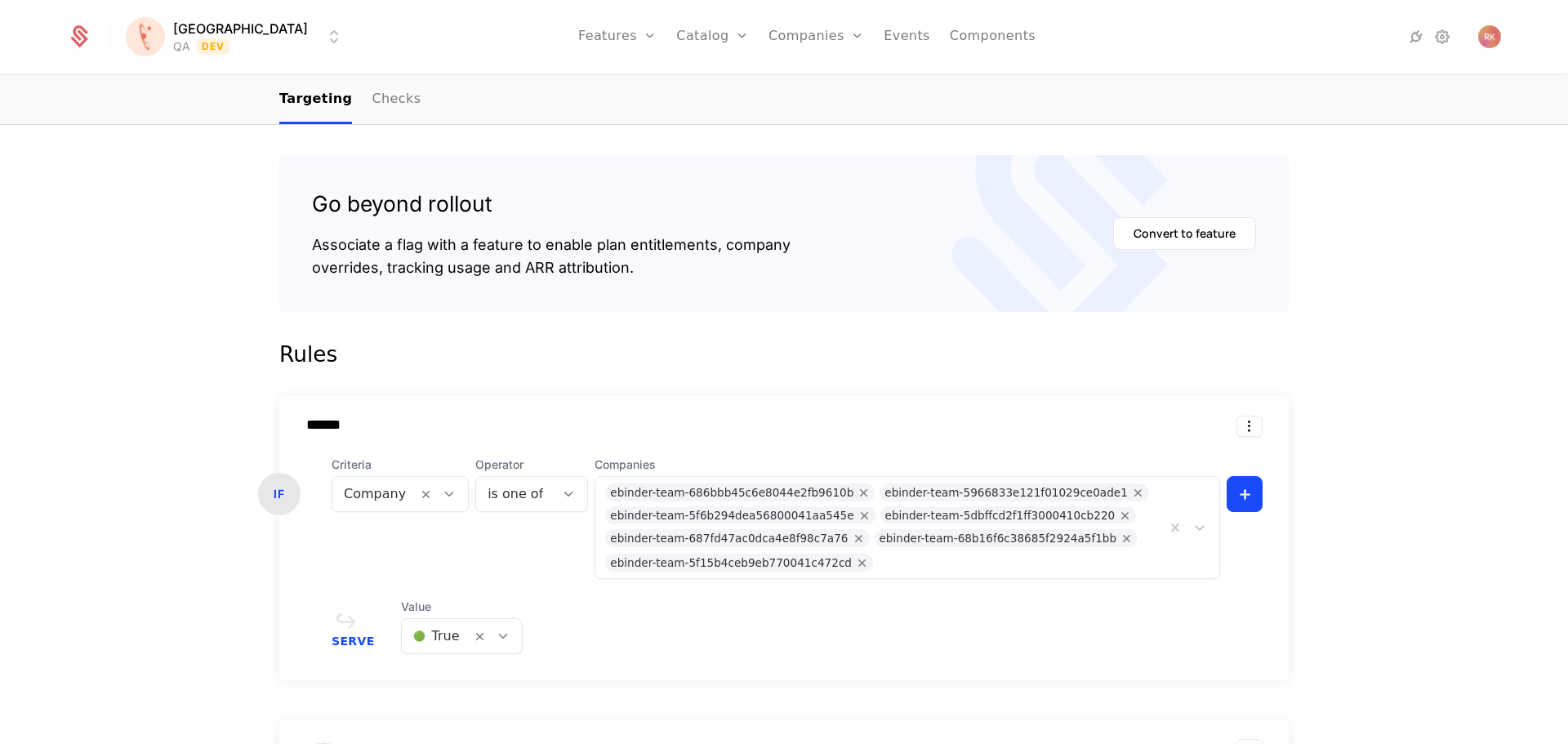
click at [904, 573] on body "[PERSON_NAME] QA Dev Features Features Flags Catalog Plans Add Ons Credits Conf…" at bounding box center [784, 372] width 1568 height 744
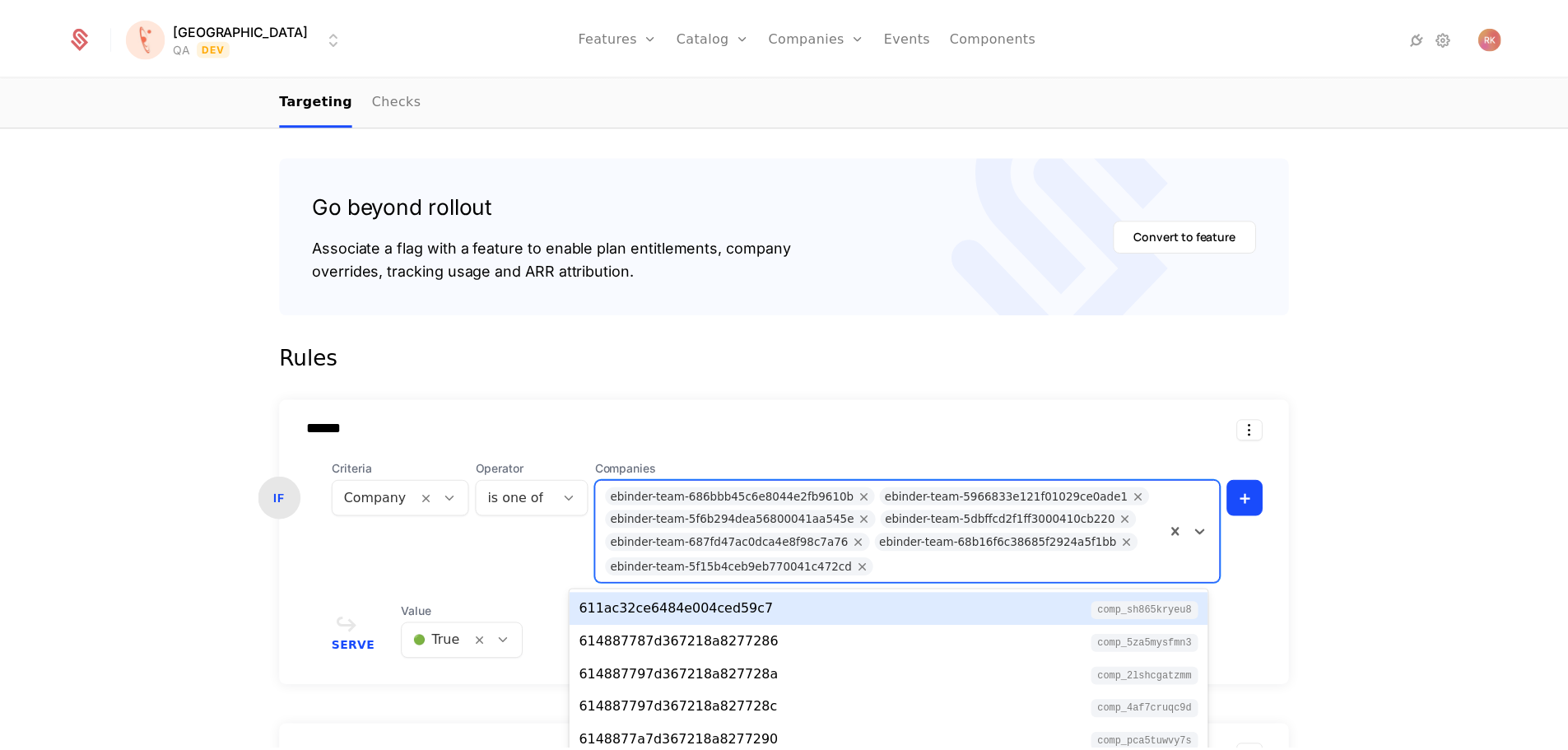
scroll to position [17, 0]
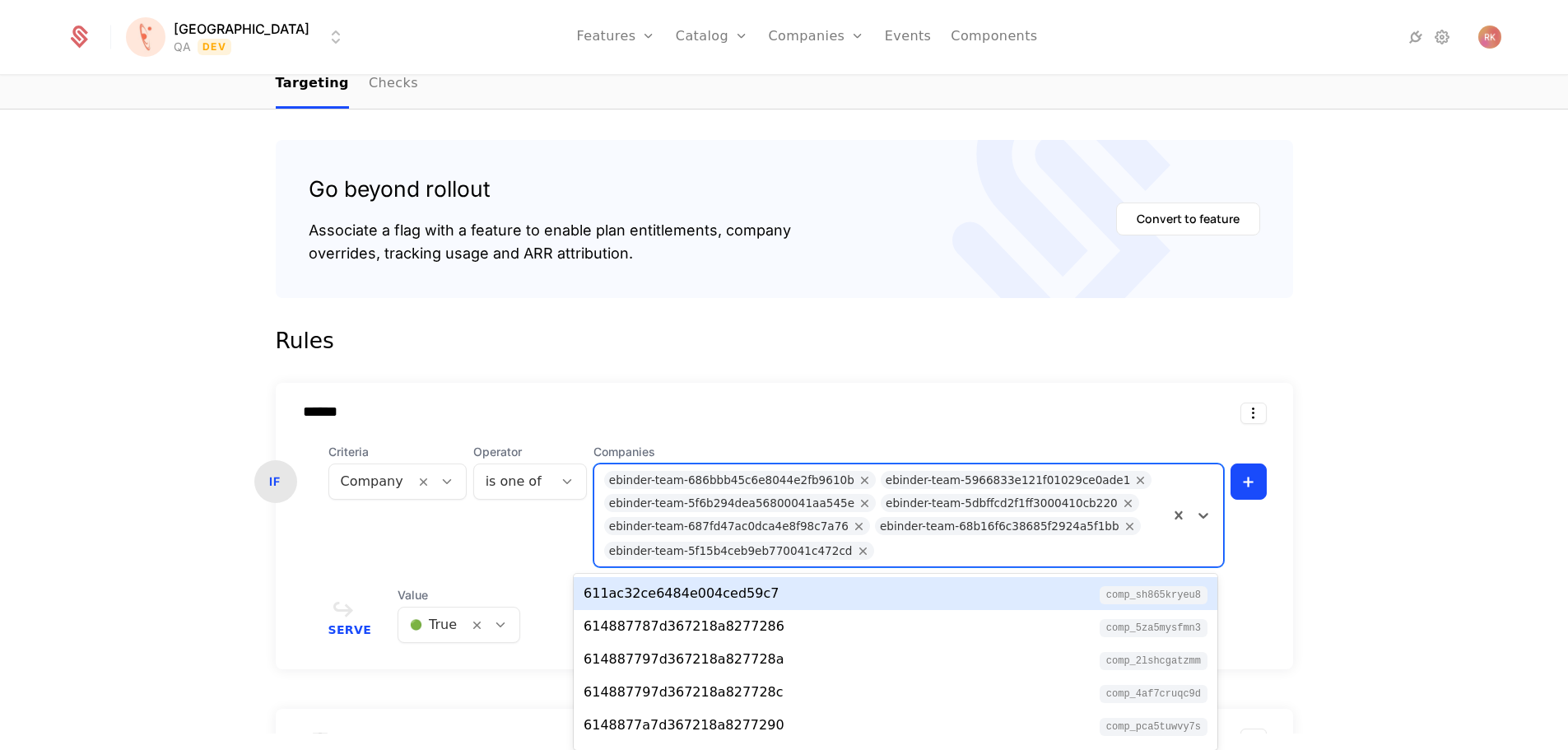
click at [925, 568] on div "****** IF Criteria Company Operator is one of Companies 10 results available. U…" at bounding box center [784, 525] width 1018 height 287
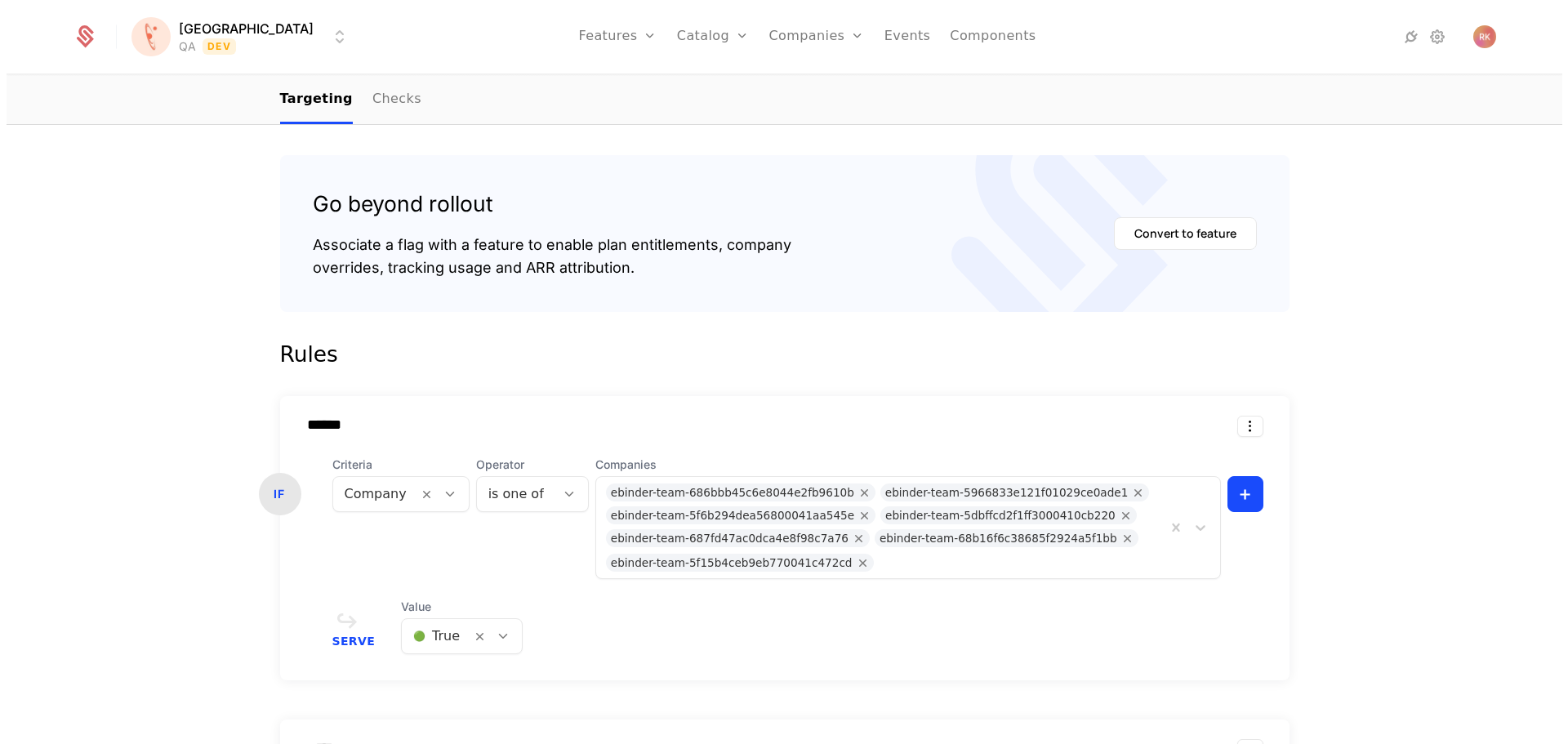
scroll to position [0, 0]
click at [920, 564] on div "ebinder-team-686bbb45c6e8044e2fb9610b ebinder-team-5966833e121f01029ce0ade1 ebi…" at bounding box center [880, 527] width 571 height 101
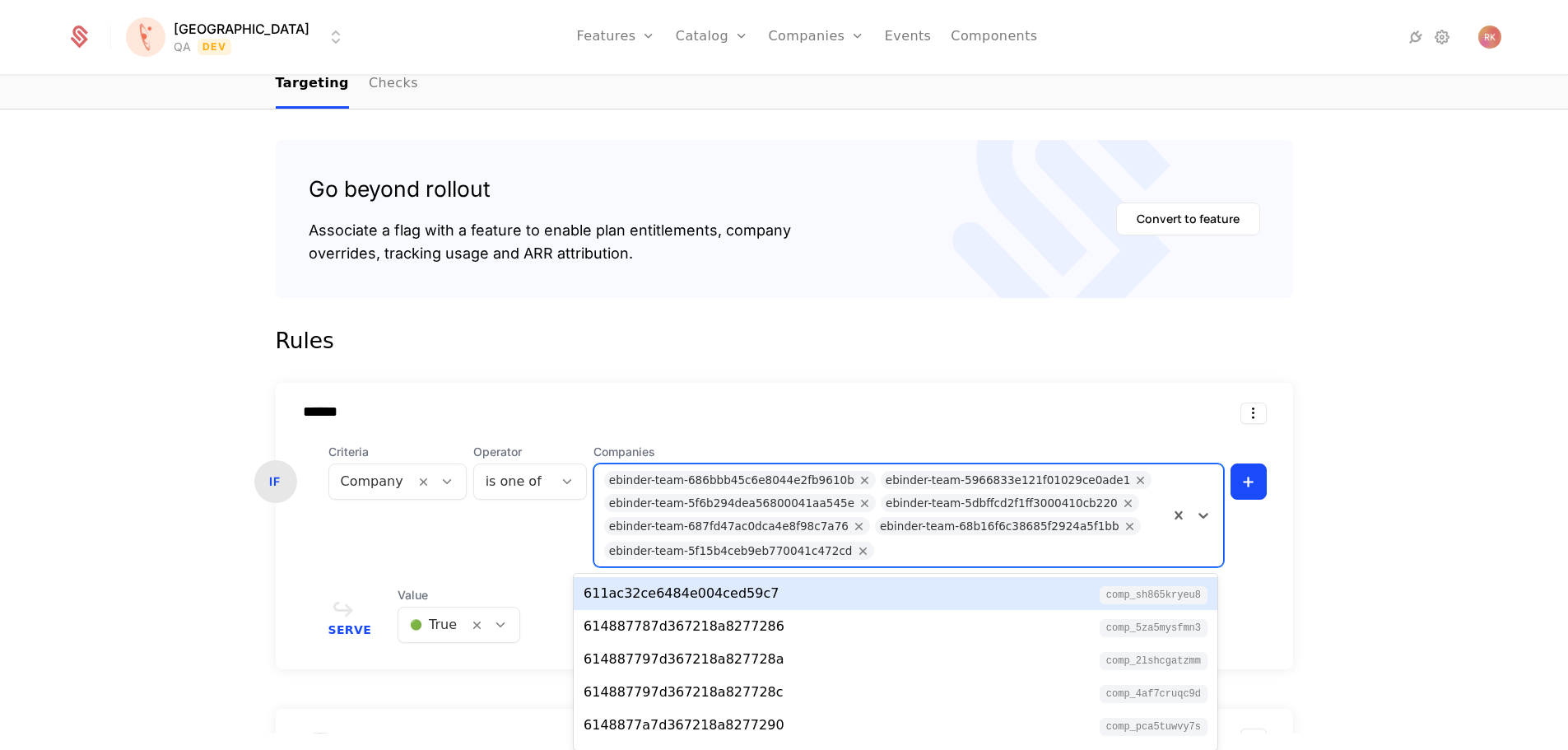
paste input "**********"
type input "**********"
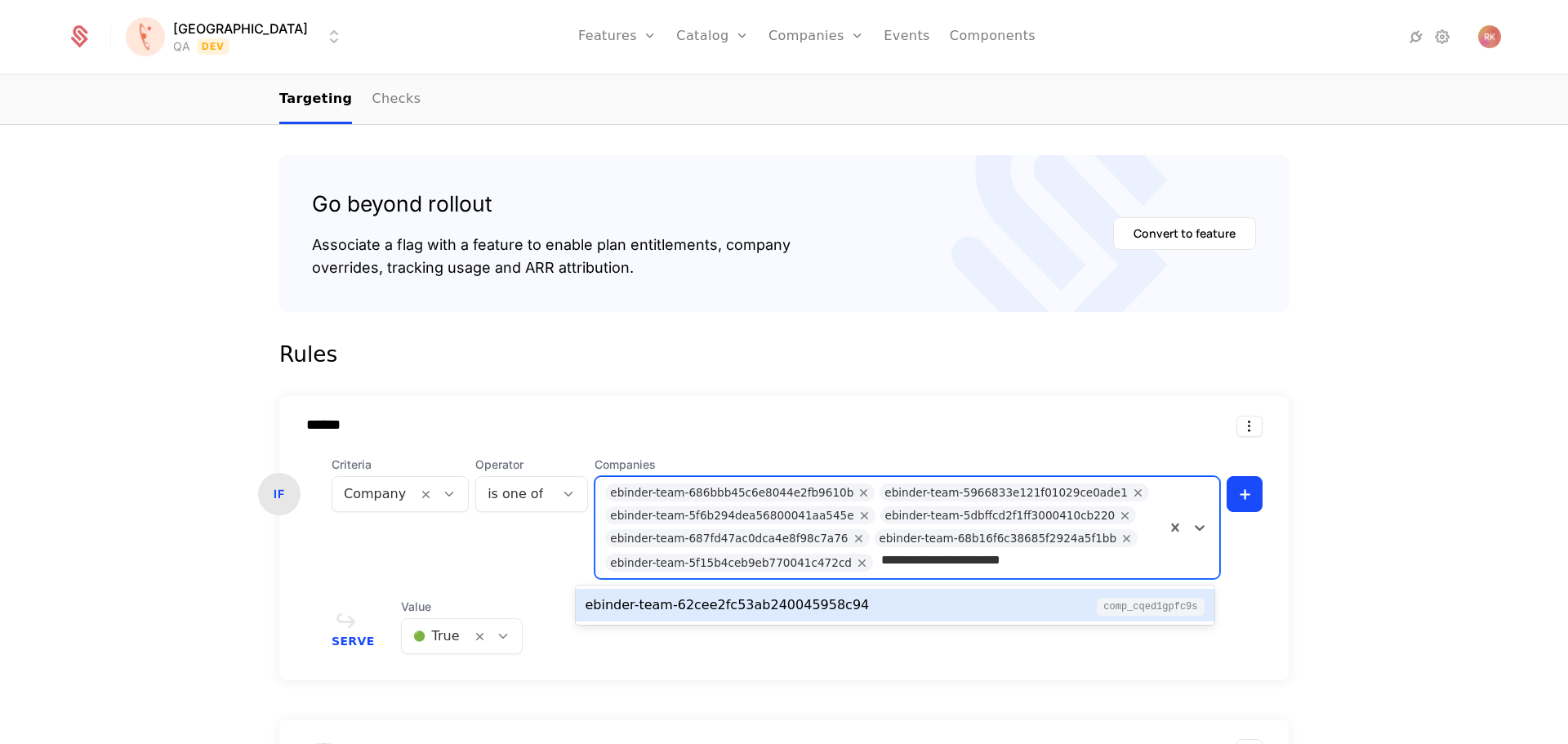
click at [833, 608] on div "ebinder-team-62cee2fc53ab240045958c94 comp_cQED1gPFc9s" at bounding box center [894, 605] width 619 height 19
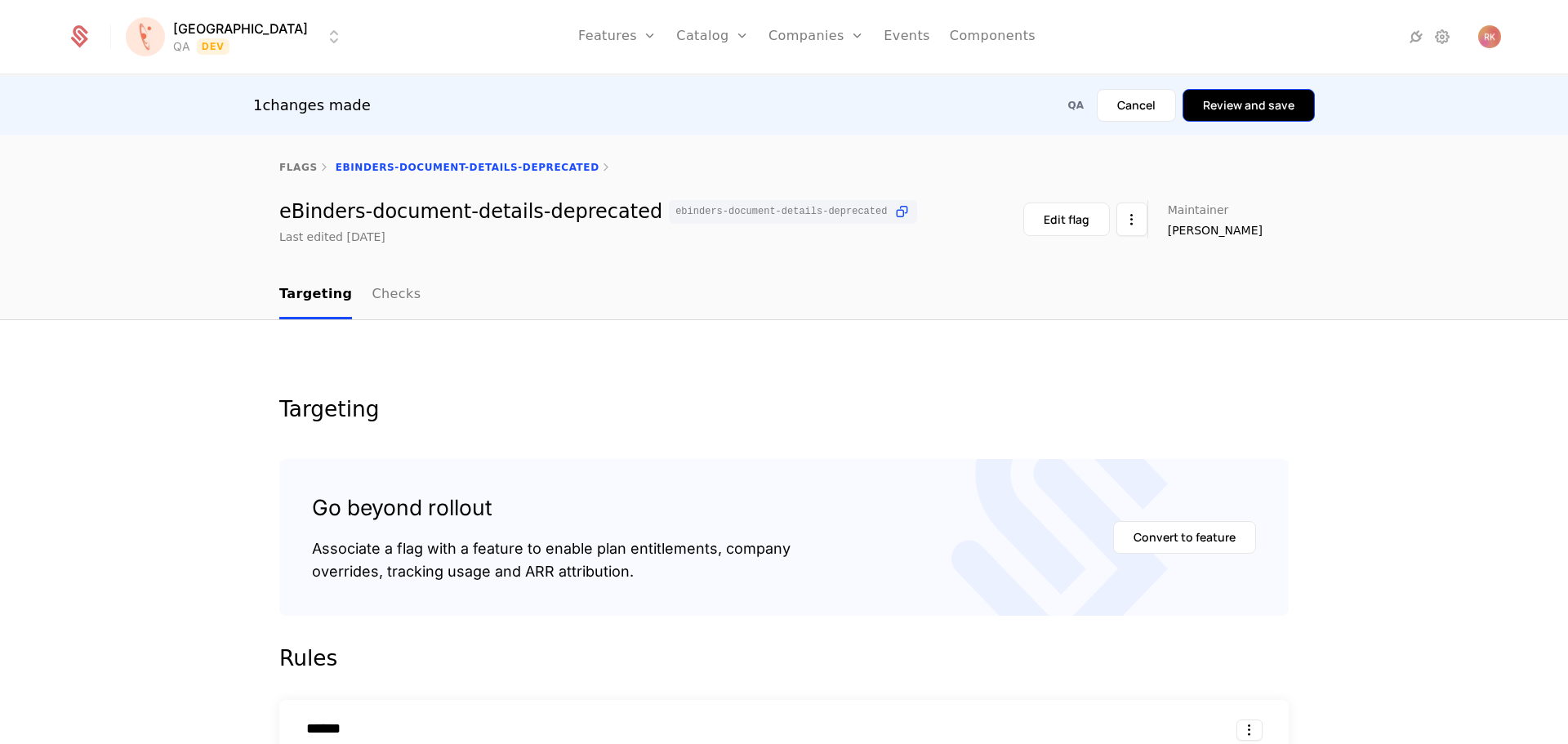
click at [1270, 101] on button "Review and save" at bounding box center [1248, 105] width 132 height 33
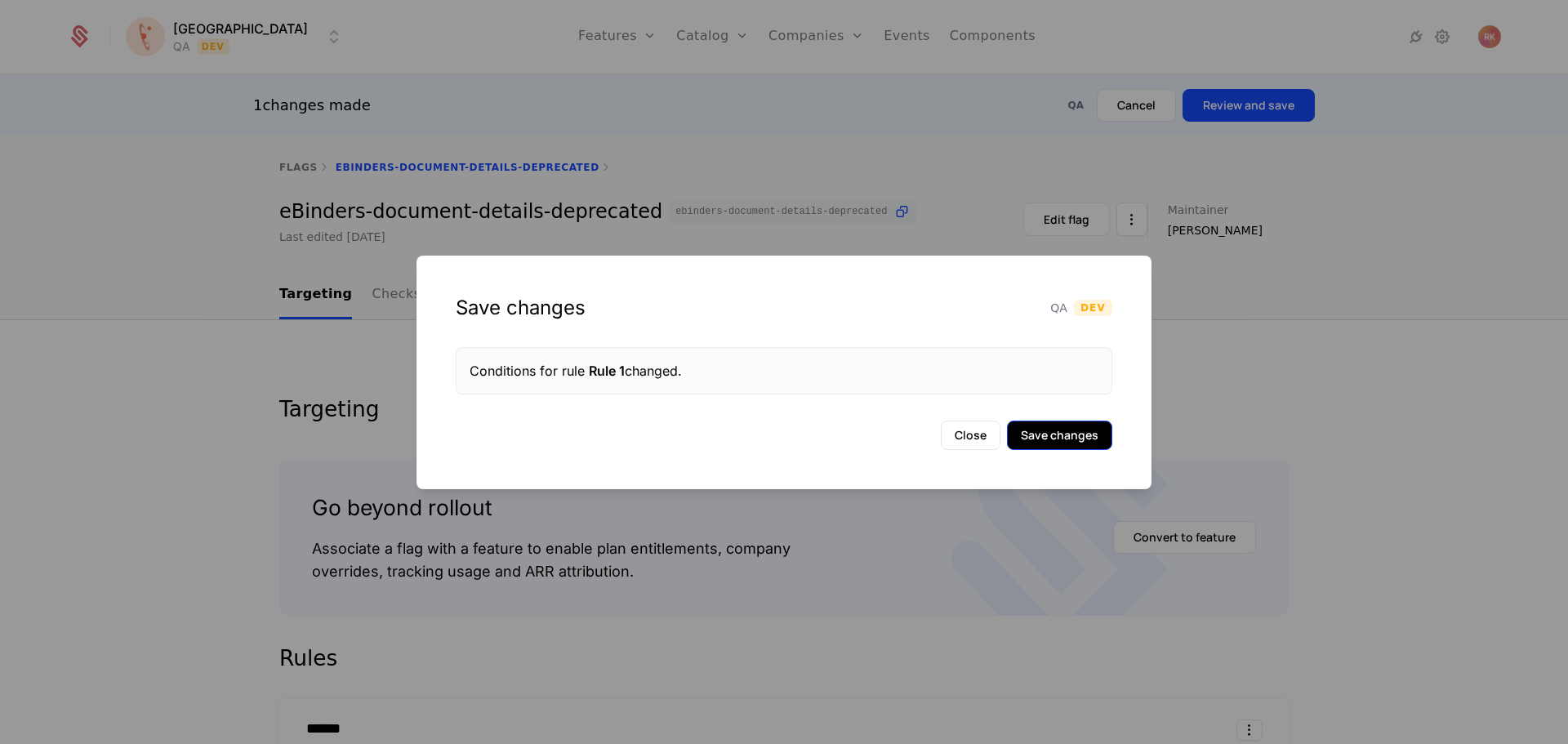
click at [1071, 439] on button "Save changes" at bounding box center [1060, 435] width 106 height 29
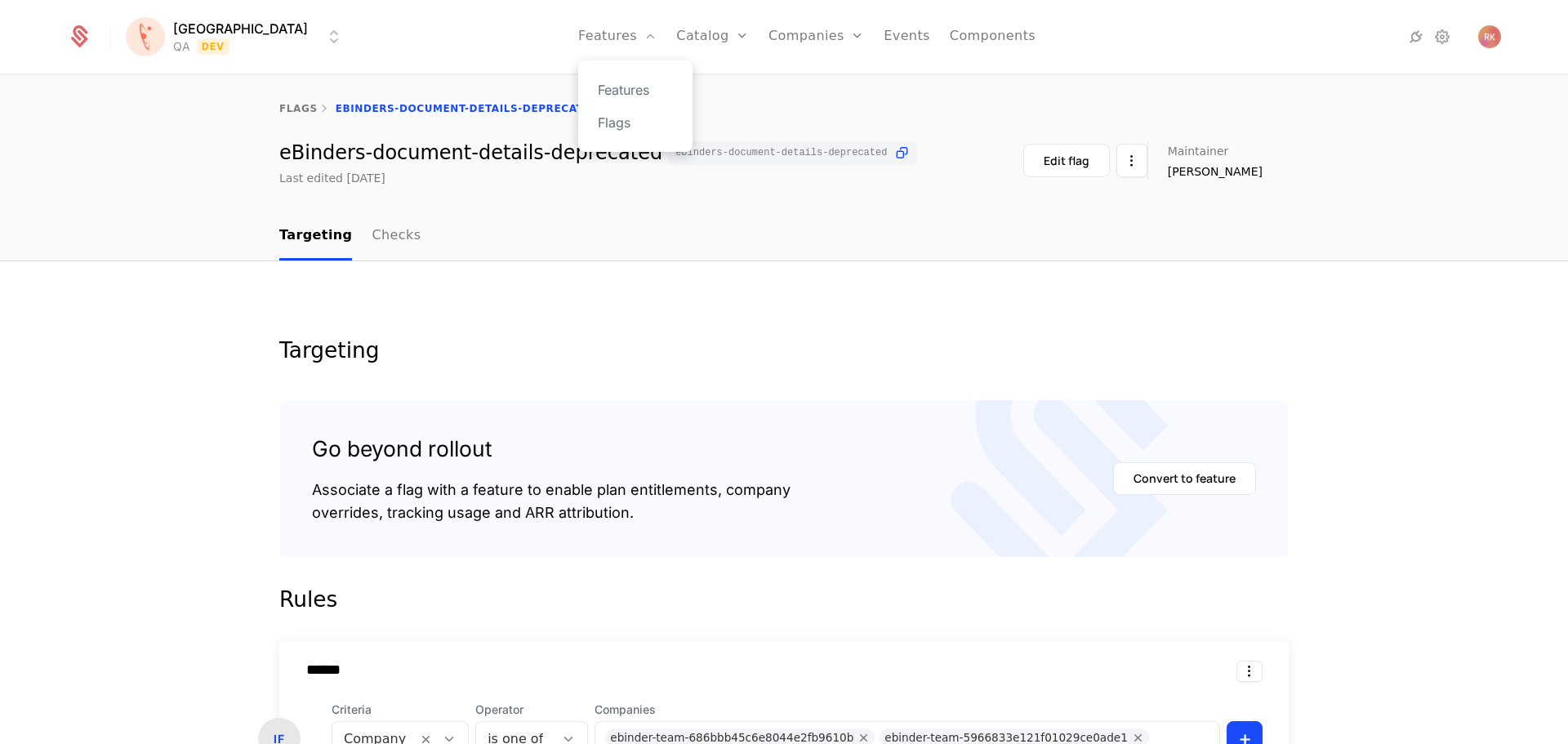
drag, startPoint x: 600, startPoint y: 121, endPoint x: 647, endPoint y: 142, distance: 51.5
click at [600, 121] on link "Flags" at bounding box center [635, 122] width 75 height 19
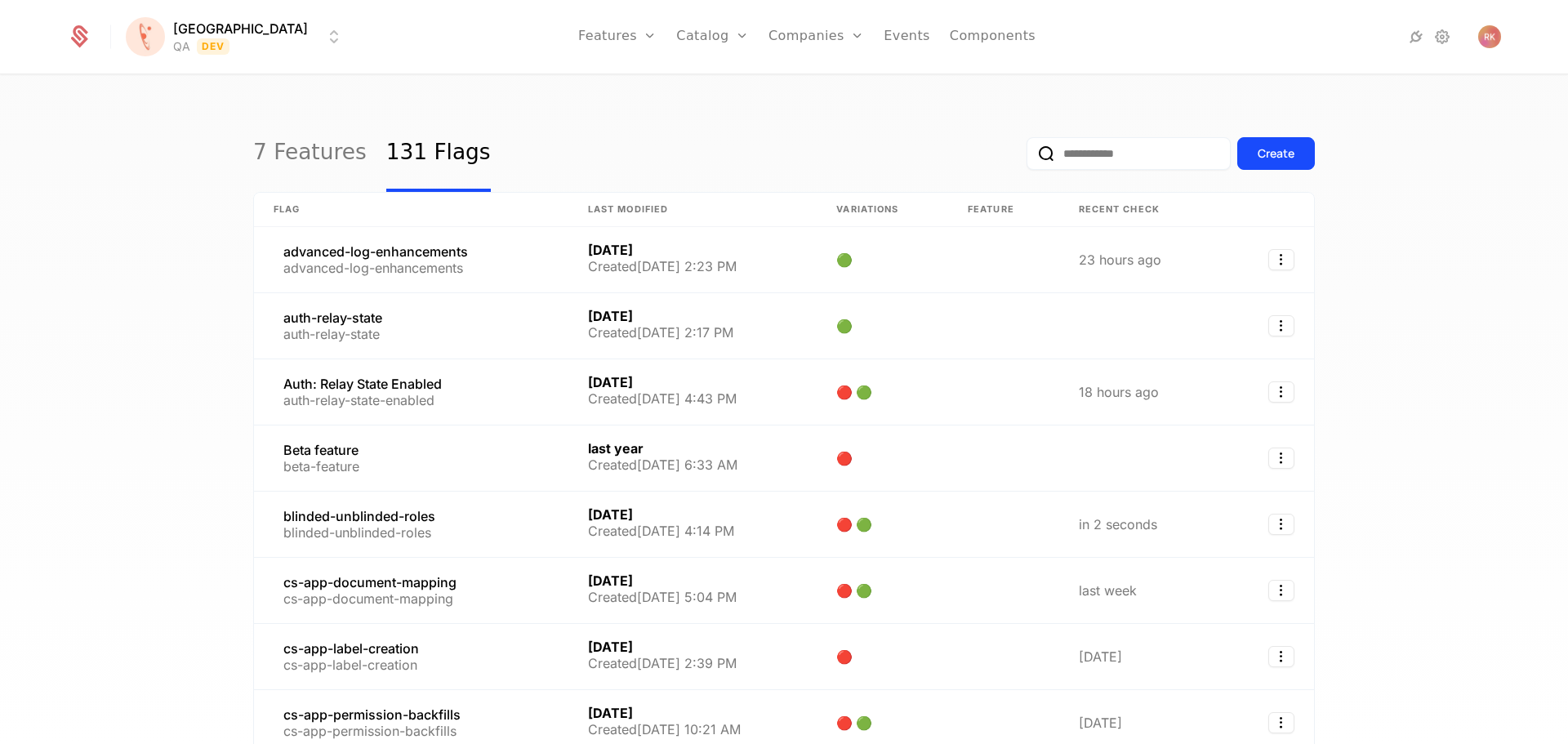
click at [1084, 162] on input "email" at bounding box center [1129, 153] width 204 height 33
paste input "**********"
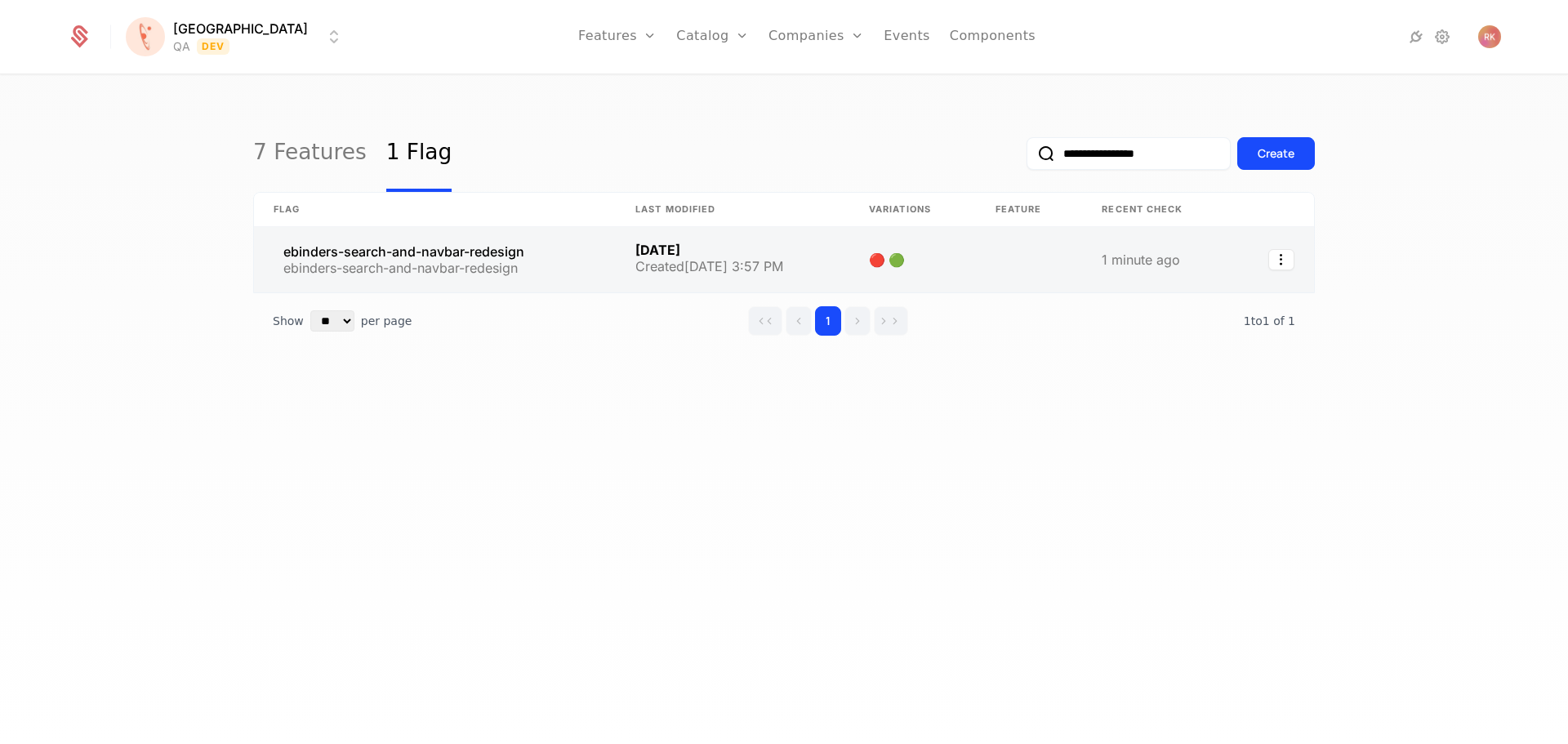
type input "**********"
click at [407, 260] on link at bounding box center [434, 260] width 362 height 65
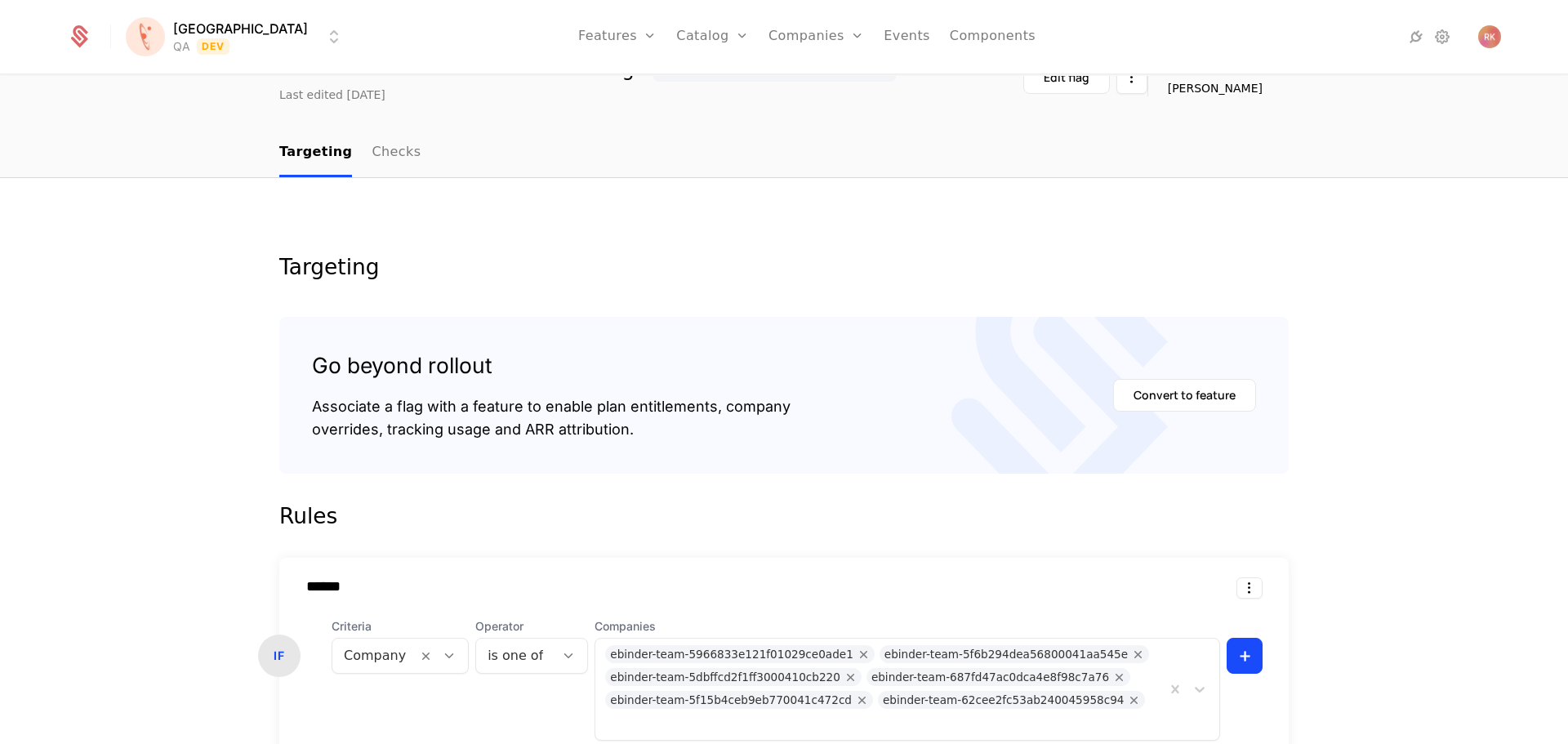
scroll to position [327, 0]
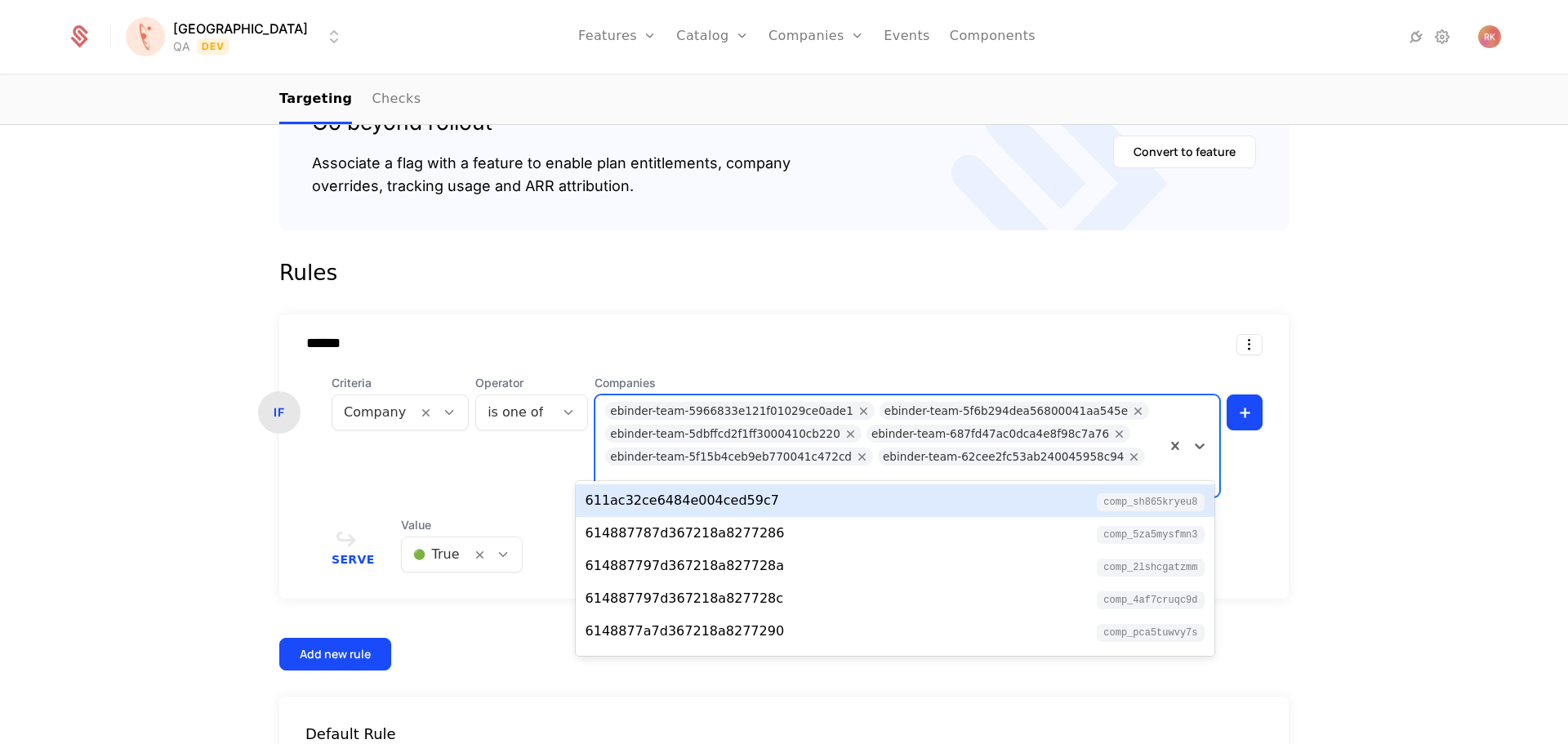
click at [1117, 468] on div at bounding box center [882, 479] width 548 height 23
paste input "**********"
type input "**********"
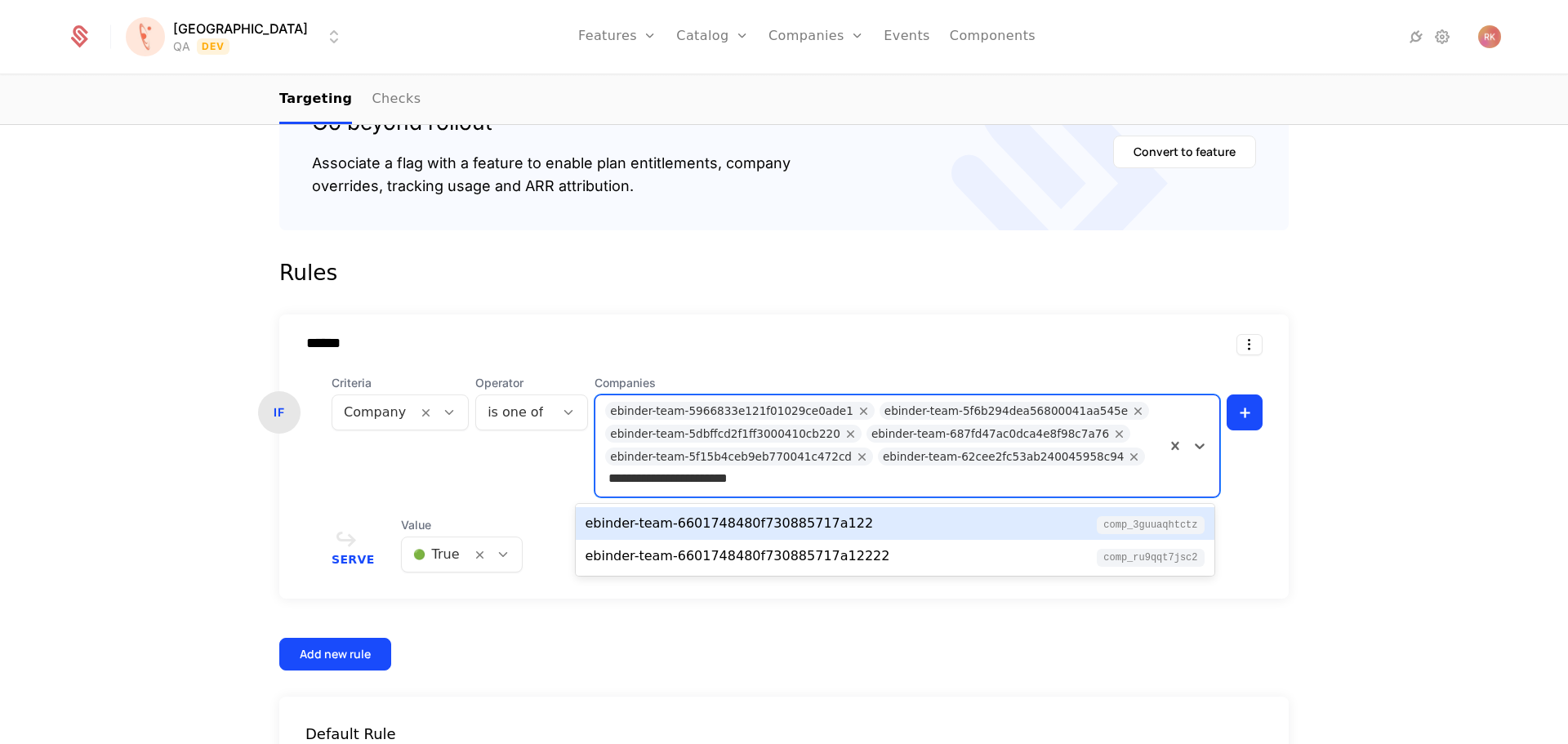
click at [762, 528] on div "ebinder-team-6601748480f730885717a122" at bounding box center [729, 523] width 288 height 19
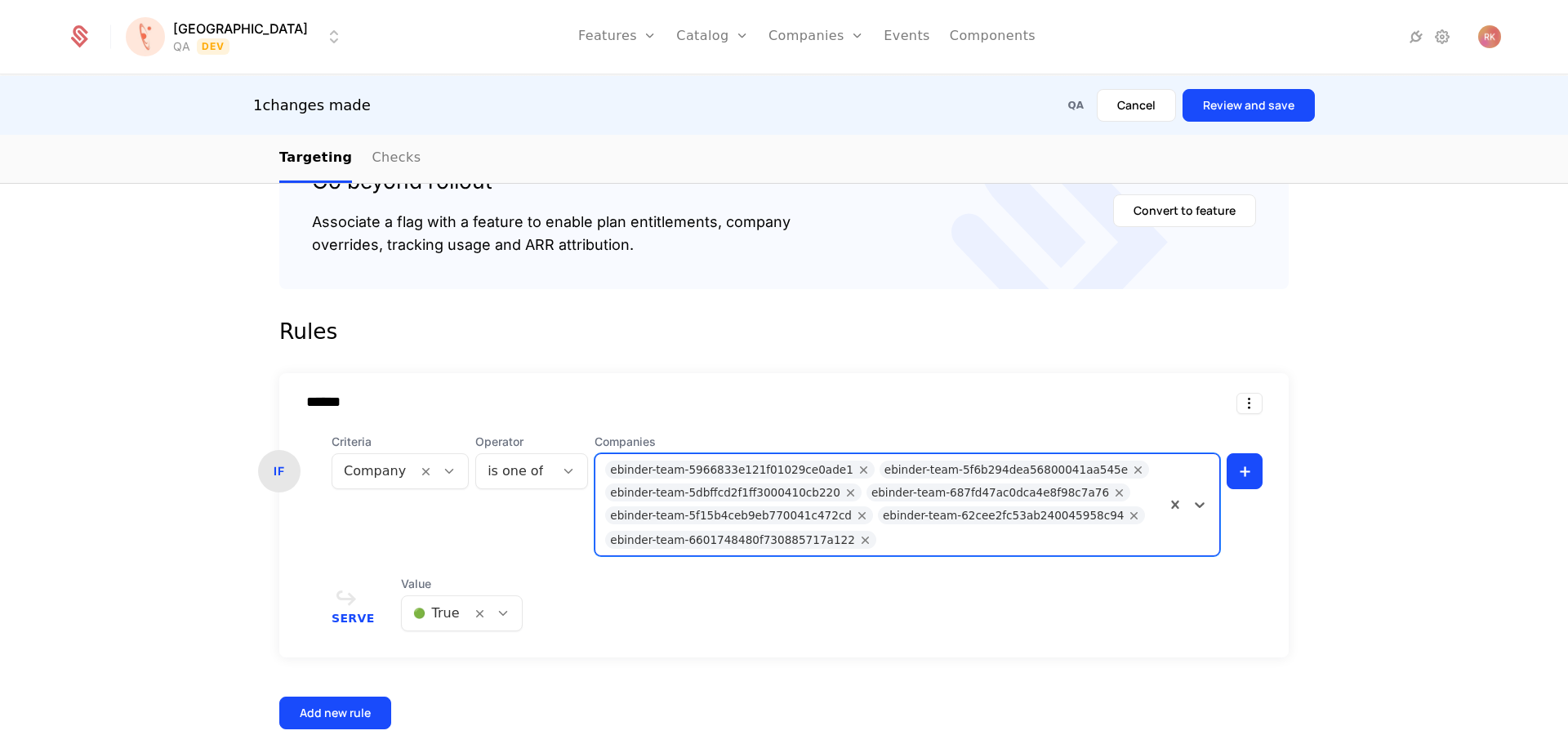
click at [1461, 350] on div "Targeting Go beyond rollout Associate a flag with a feature to enable plan enti…" at bounding box center [784, 490] width 1568 height 991
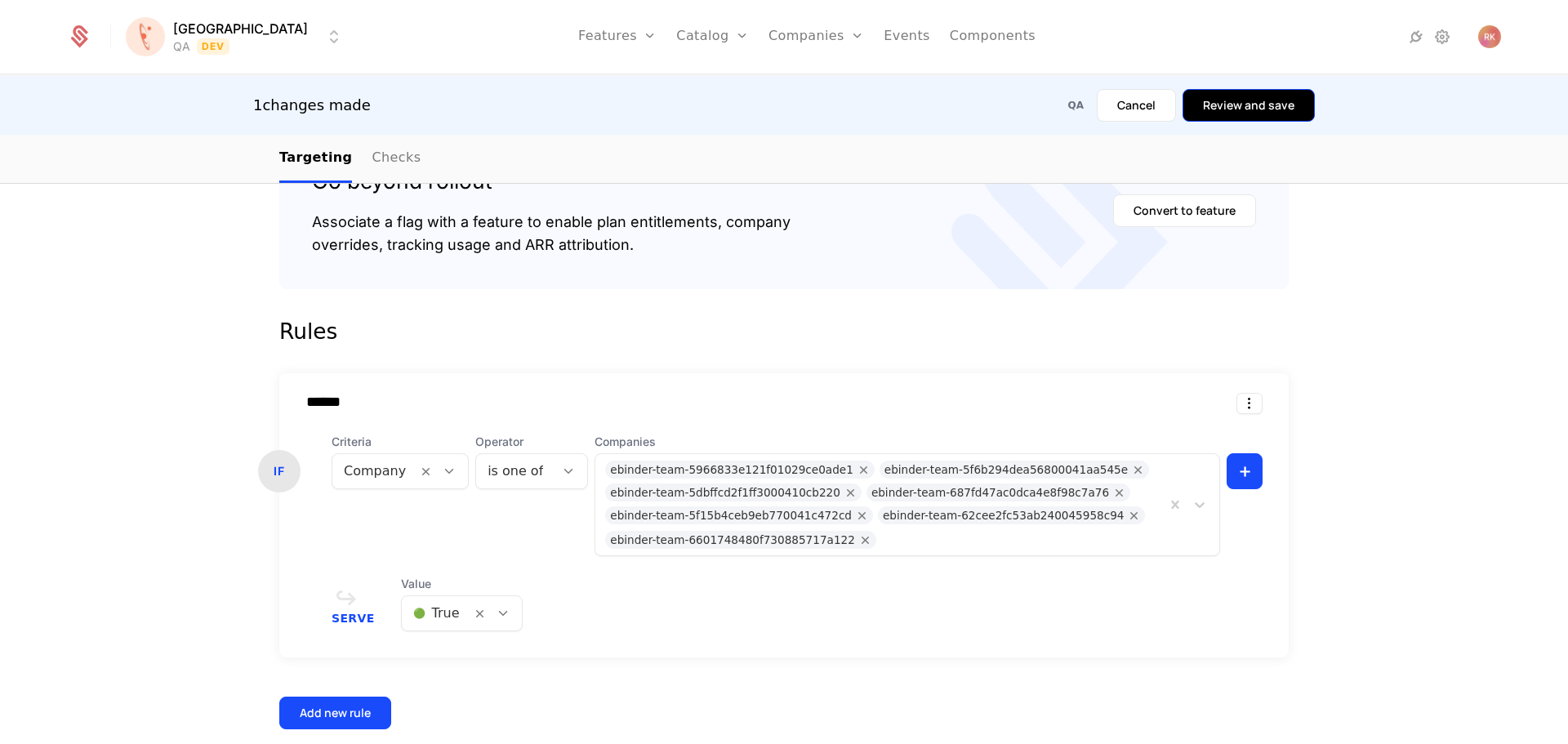
click at [1297, 103] on button "Review and save" at bounding box center [1248, 105] width 132 height 33
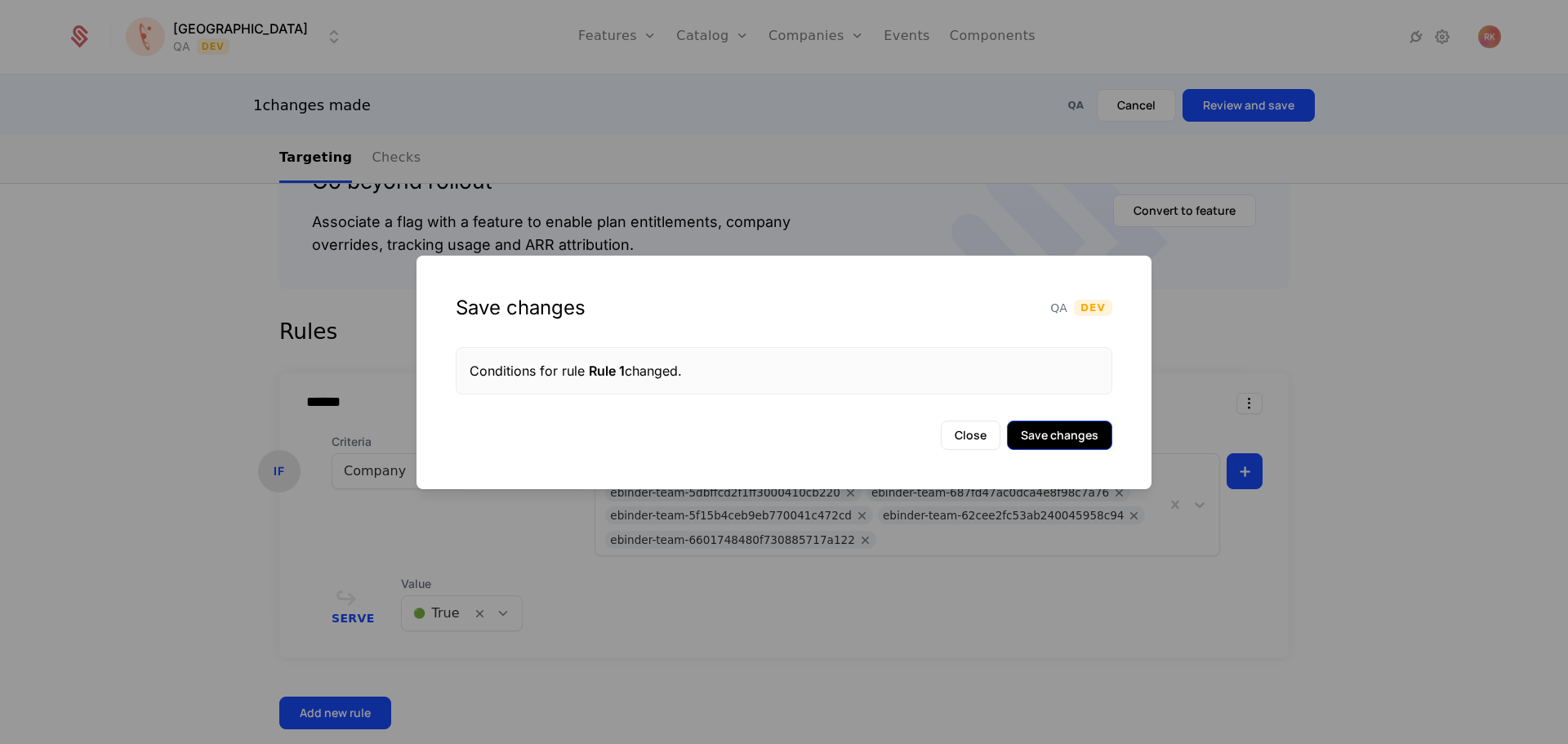
click at [1060, 429] on button "Save changes" at bounding box center [1060, 435] width 106 height 29
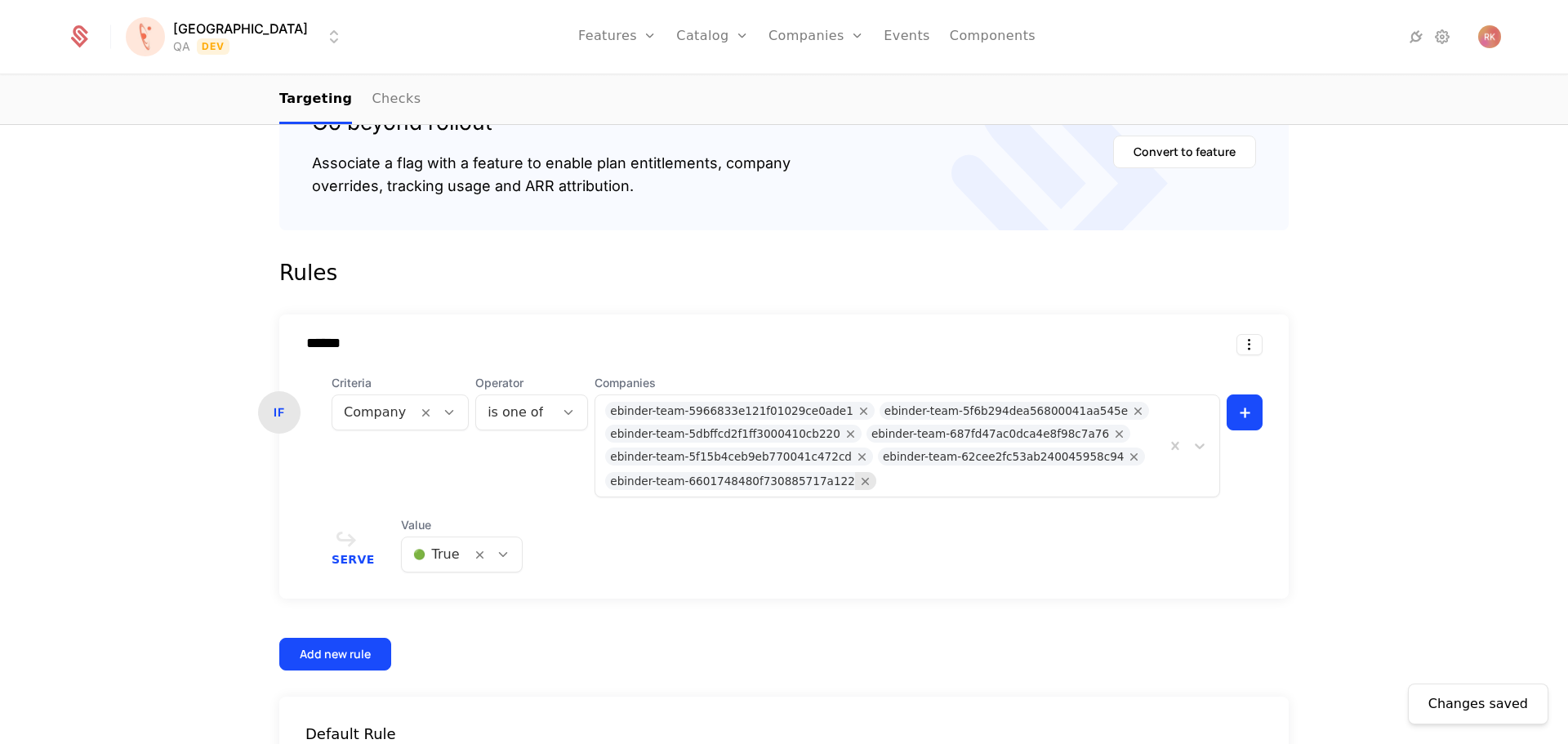
click at [858, 483] on icon "Remove ebinder-team-6601748480f730885717a122" at bounding box center [865, 481] width 15 height 15
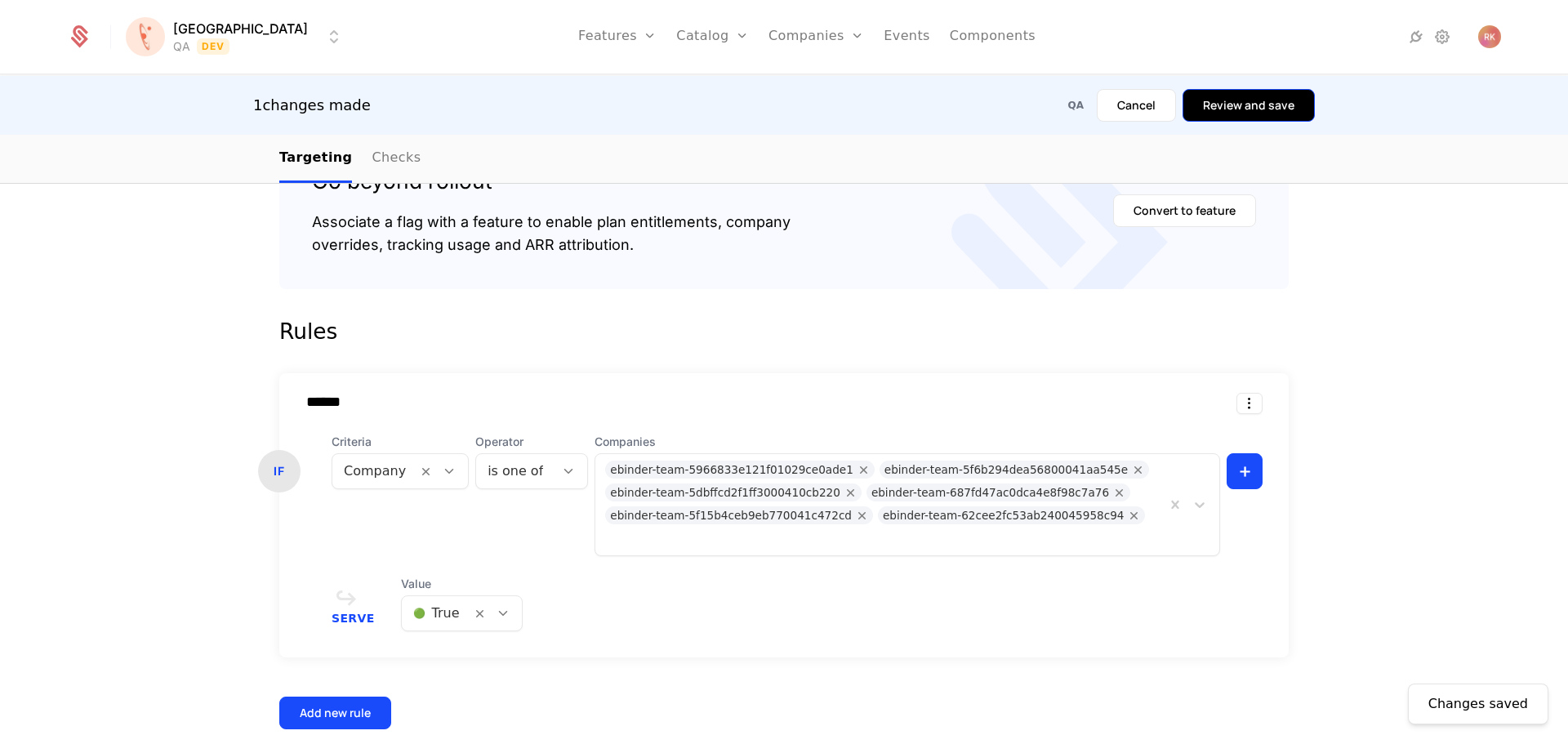
click at [1267, 110] on button "Review and save" at bounding box center [1248, 105] width 132 height 33
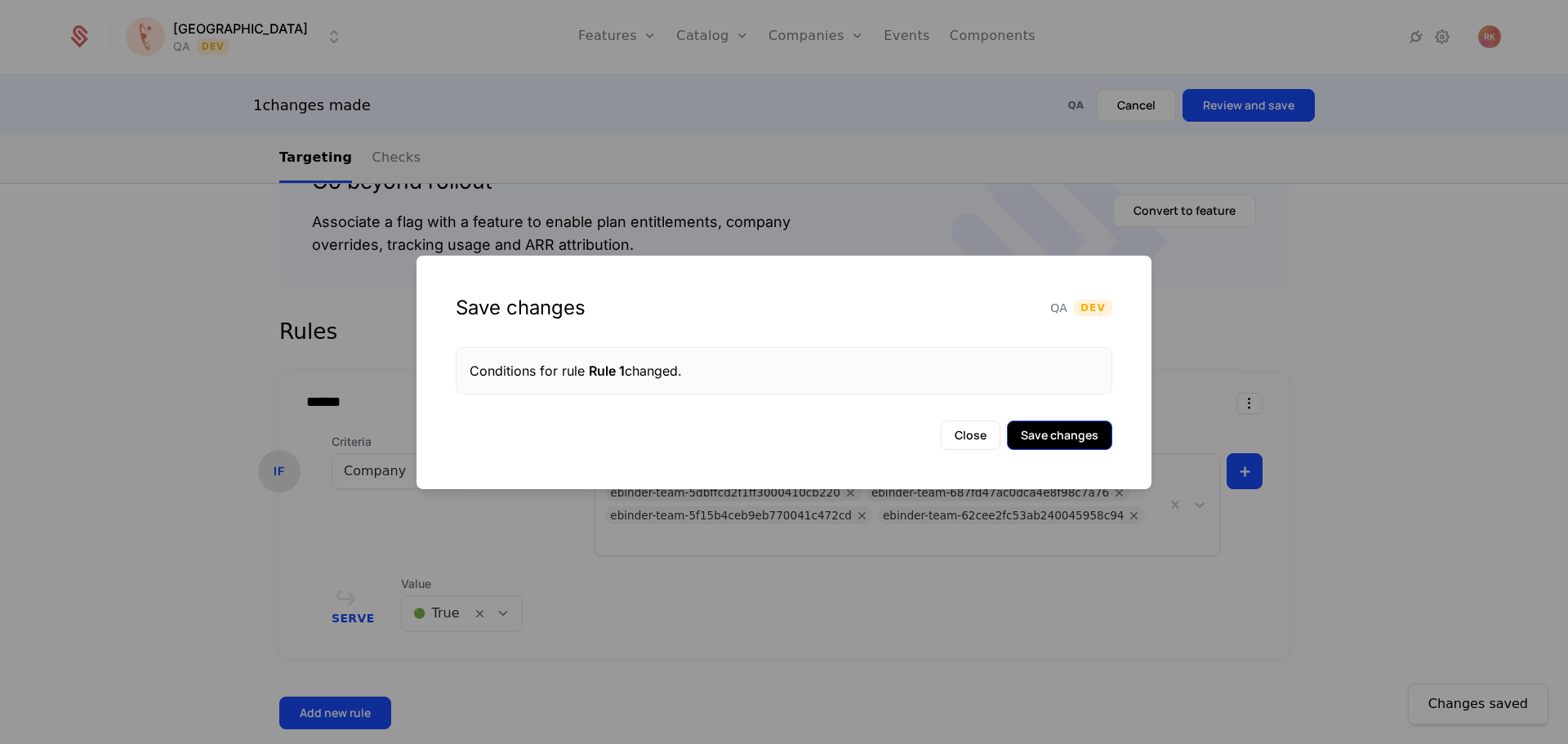
click at [1049, 438] on button "Save changes" at bounding box center [1060, 435] width 106 height 29
